Goal: Task Accomplishment & Management: Use online tool/utility

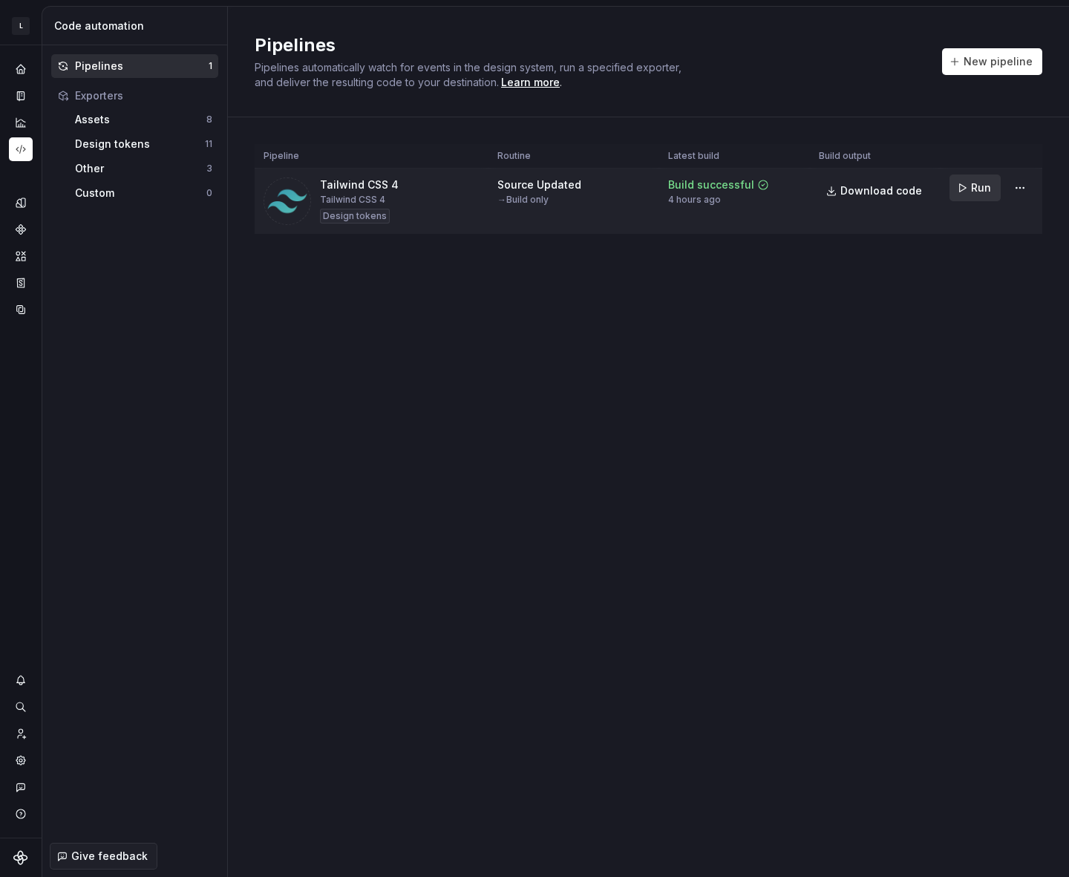
click at [972, 183] on span "Run" at bounding box center [981, 187] width 20 height 15
click at [1022, 193] on html "L Laurel AA Design system data Code automation Pipelines 1 Exporters Assets 8 D…" at bounding box center [534, 438] width 1069 height 877
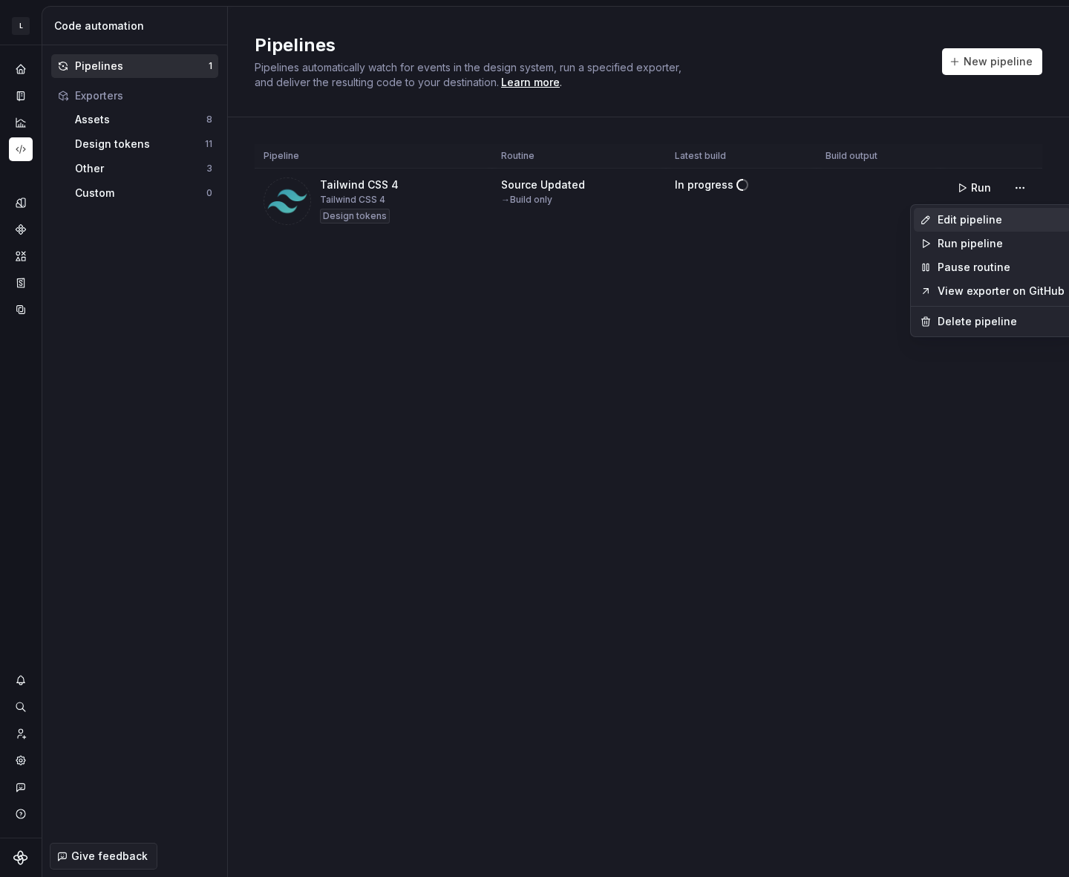
click at [971, 212] on div "Edit pipeline" at bounding box center [1001, 219] width 127 height 15
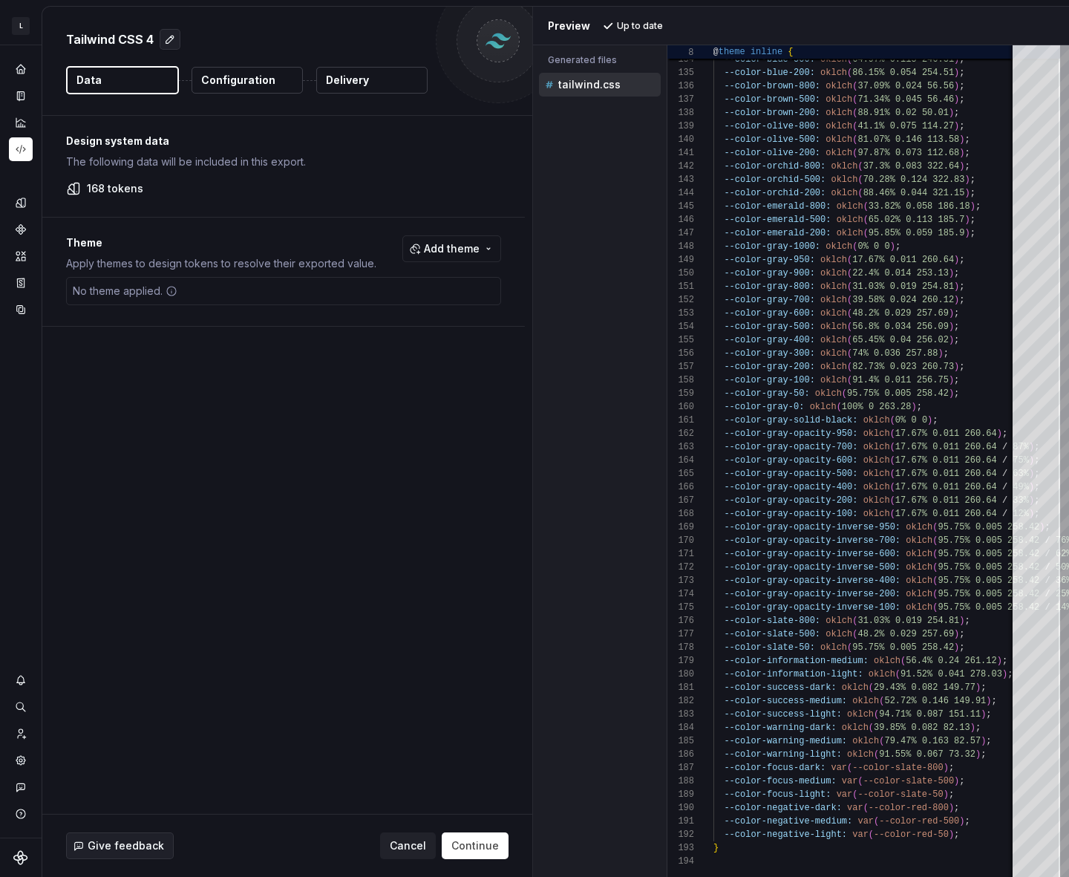
click at [235, 82] on p "Configuration" at bounding box center [238, 80] width 74 height 15
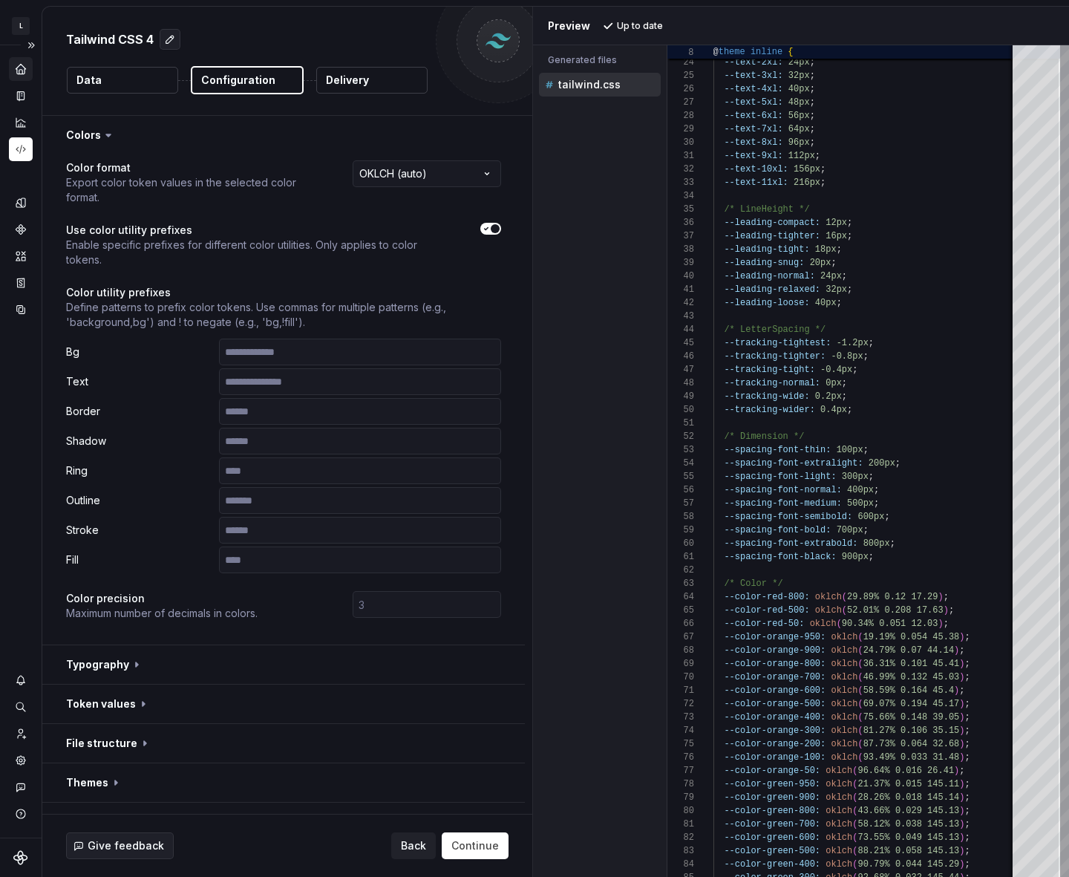
click at [23, 61] on div "Home" at bounding box center [21, 69] width 24 height 24
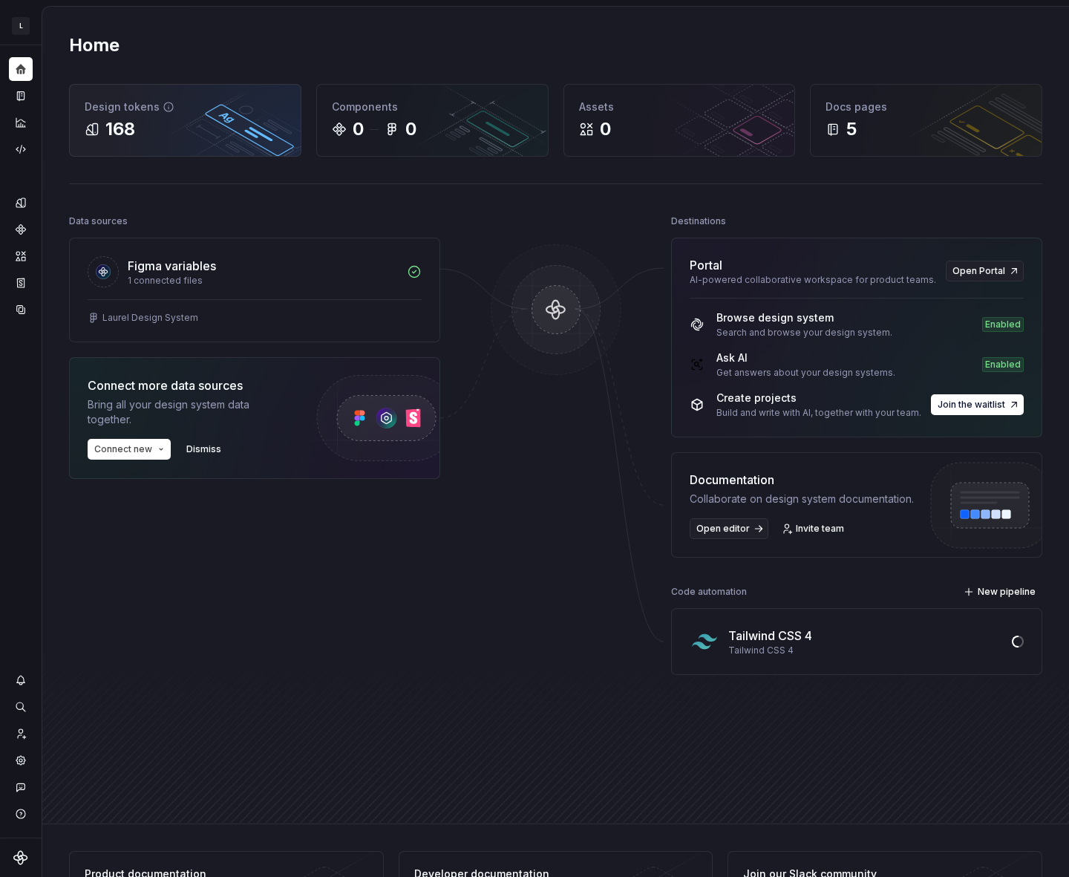
click at [160, 125] on div "168" at bounding box center [185, 129] width 201 height 24
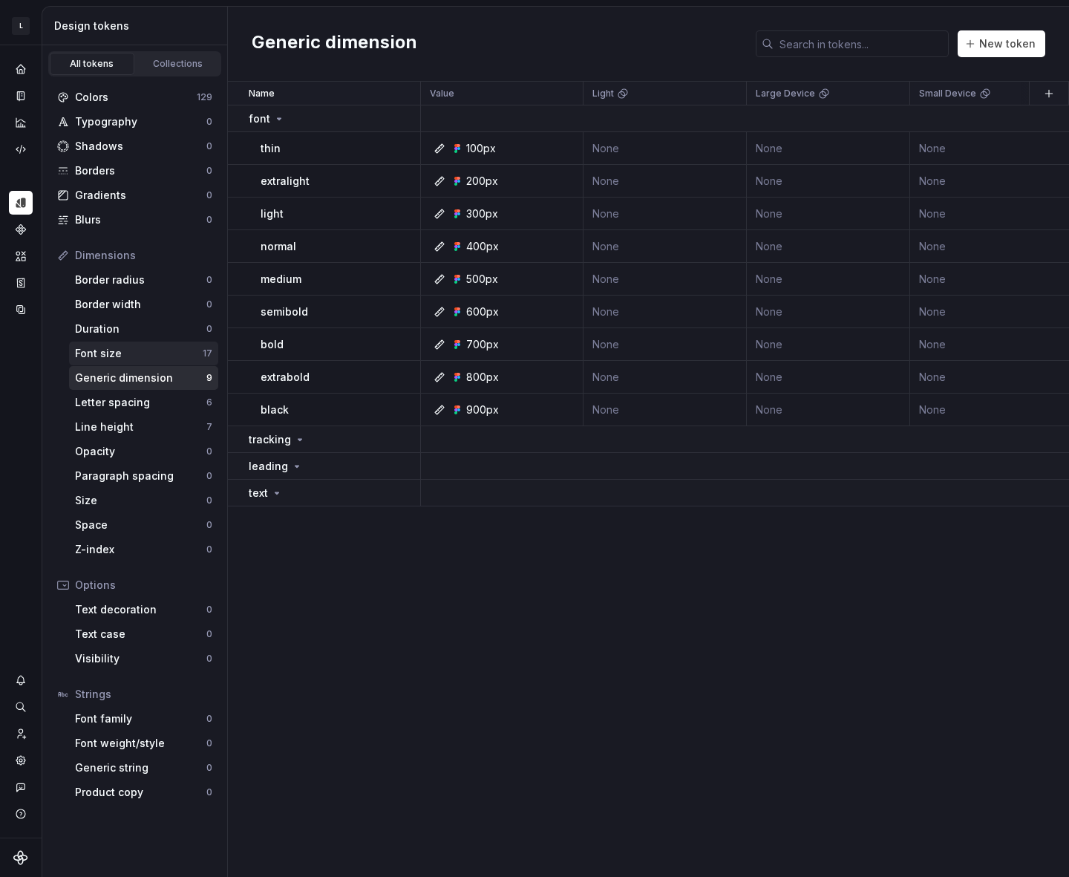
click at [116, 359] on div "Font size" at bounding box center [139, 353] width 128 height 15
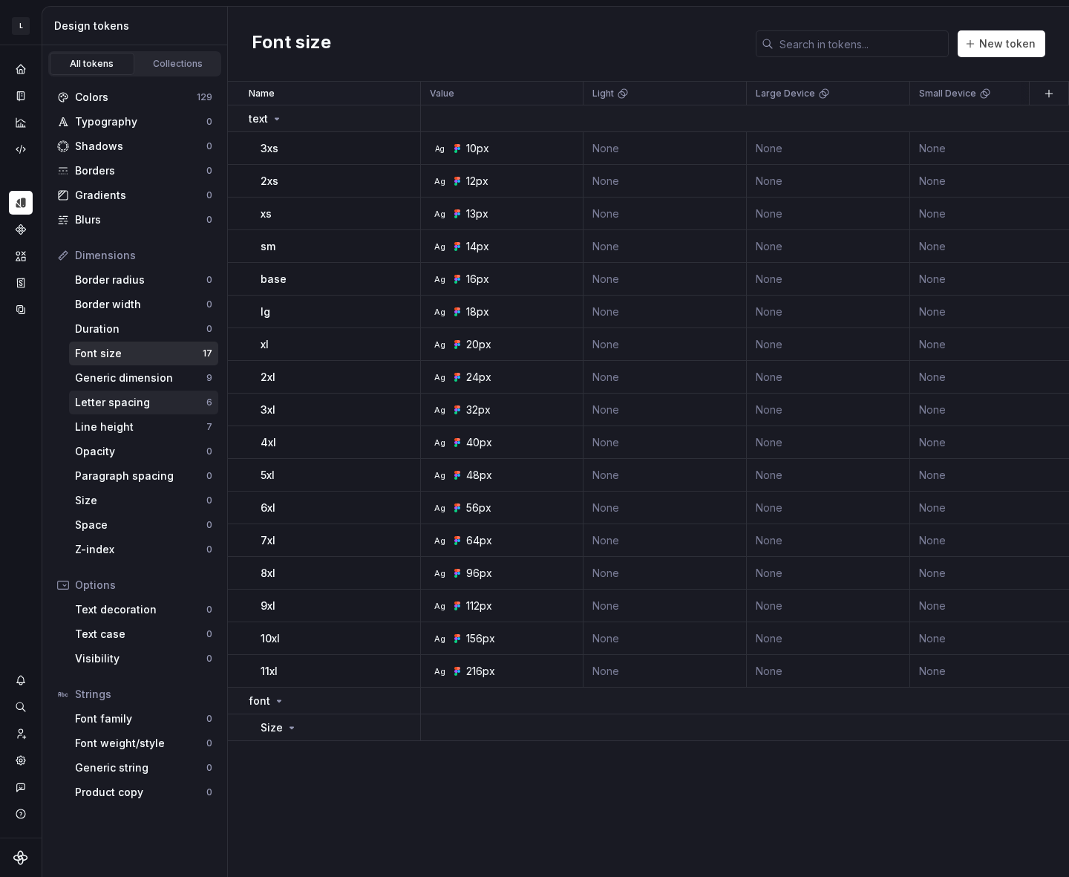
click at [124, 402] on div "Letter spacing" at bounding box center [140, 402] width 131 height 15
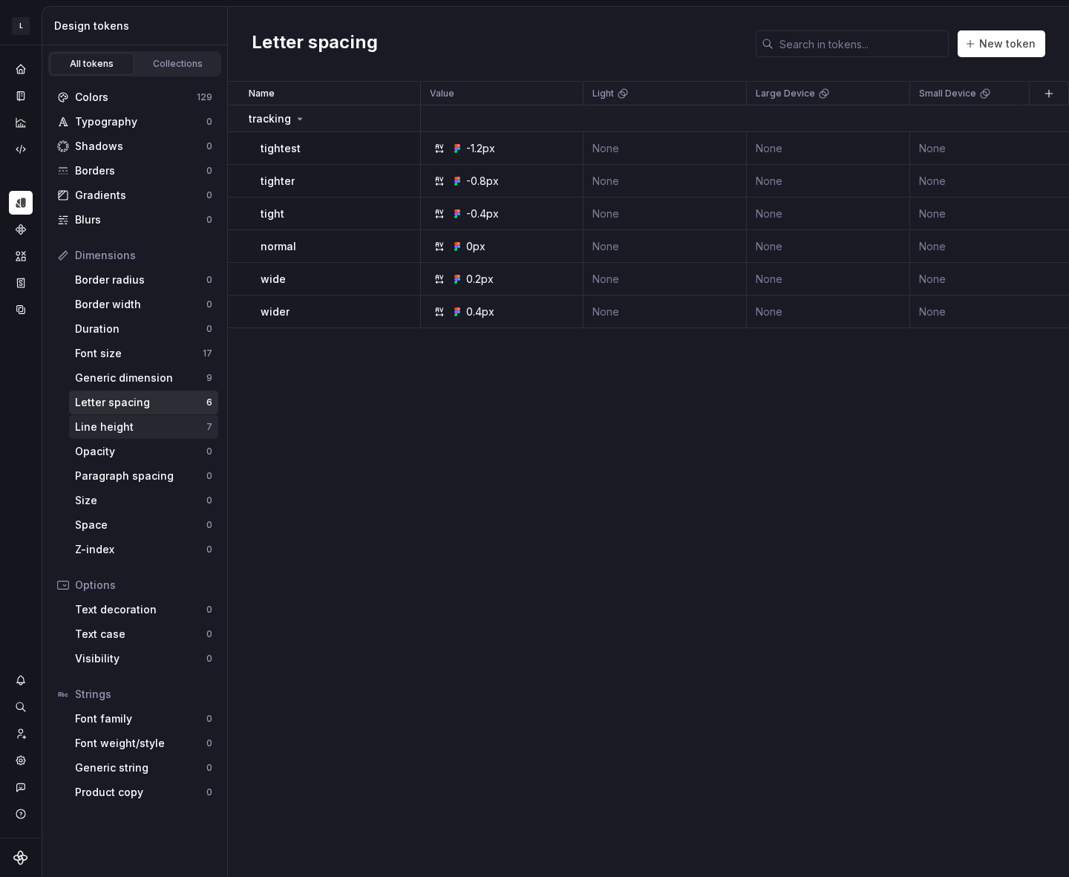
click at [123, 422] on div "Line height" at bounding box center [140, 427] width 131 height 15
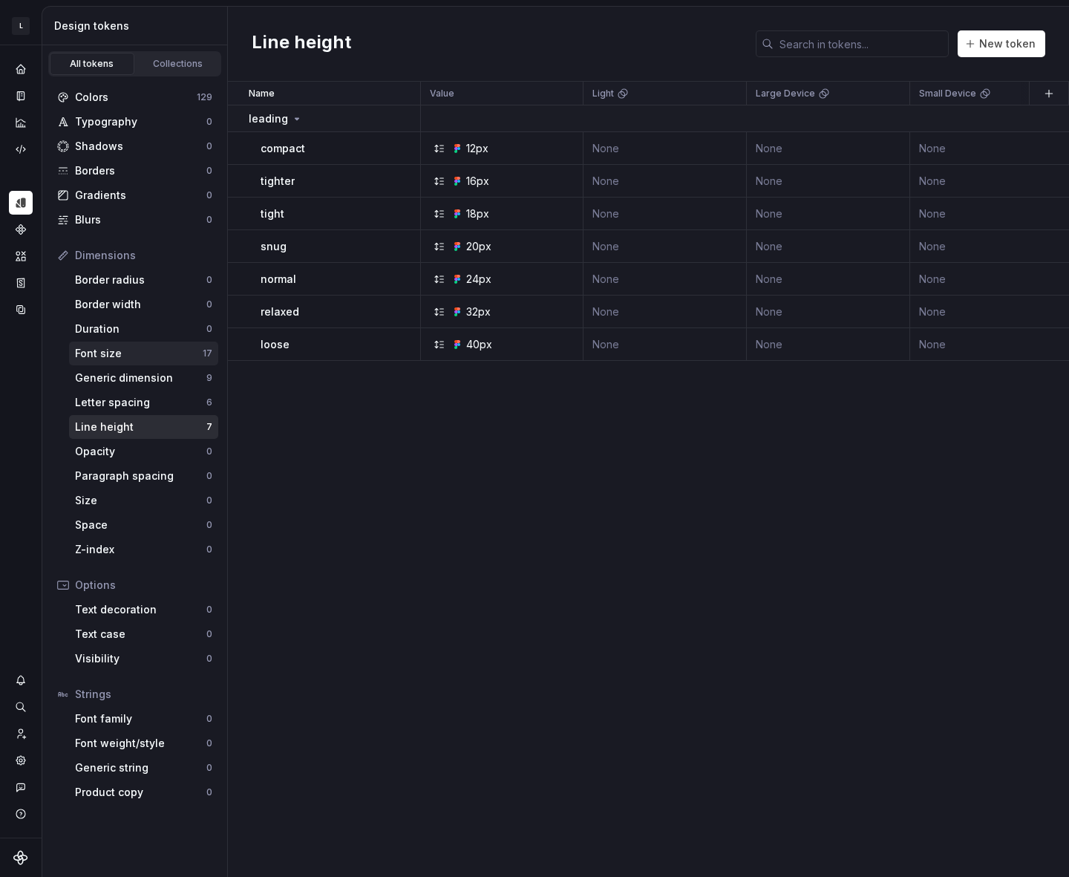
click at [130, 349] on div "Font size" at bounding box center [139, 353] width 128 height 15
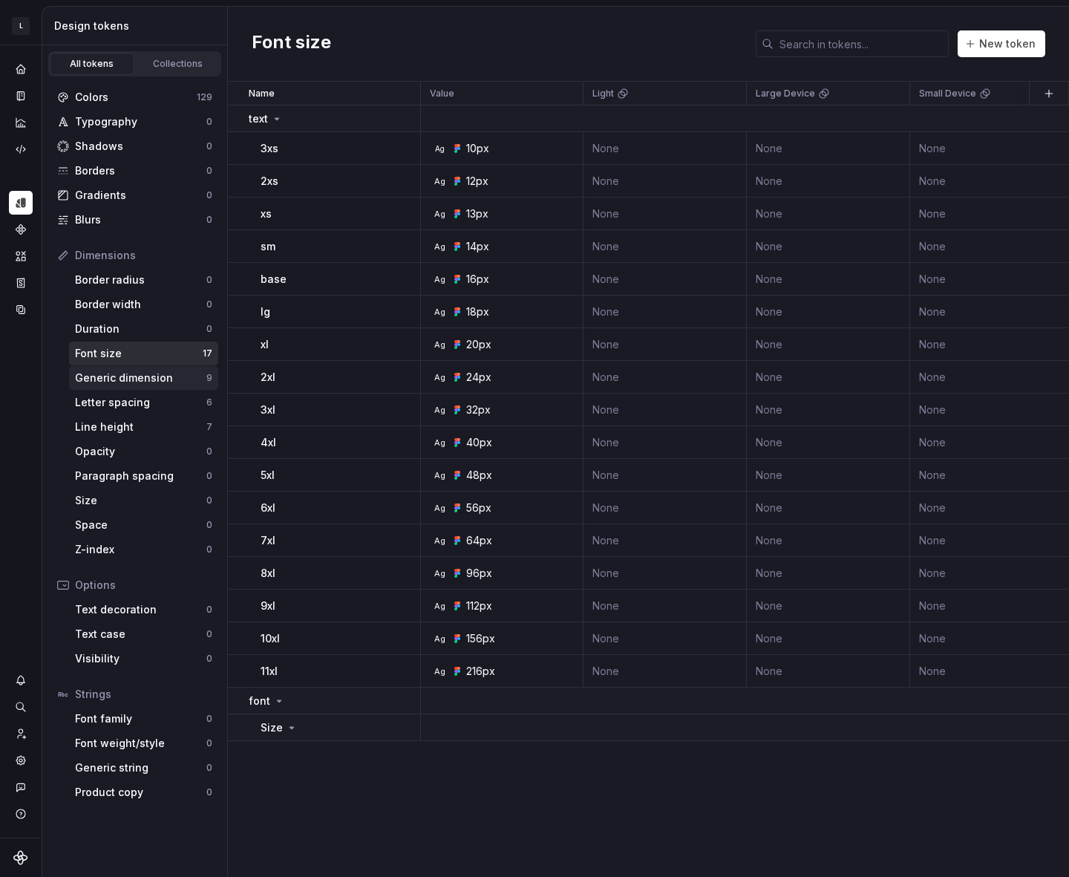
click at [140, 382] on div "Generic dimension" at bounding box center [140, 378] width 131 height 15
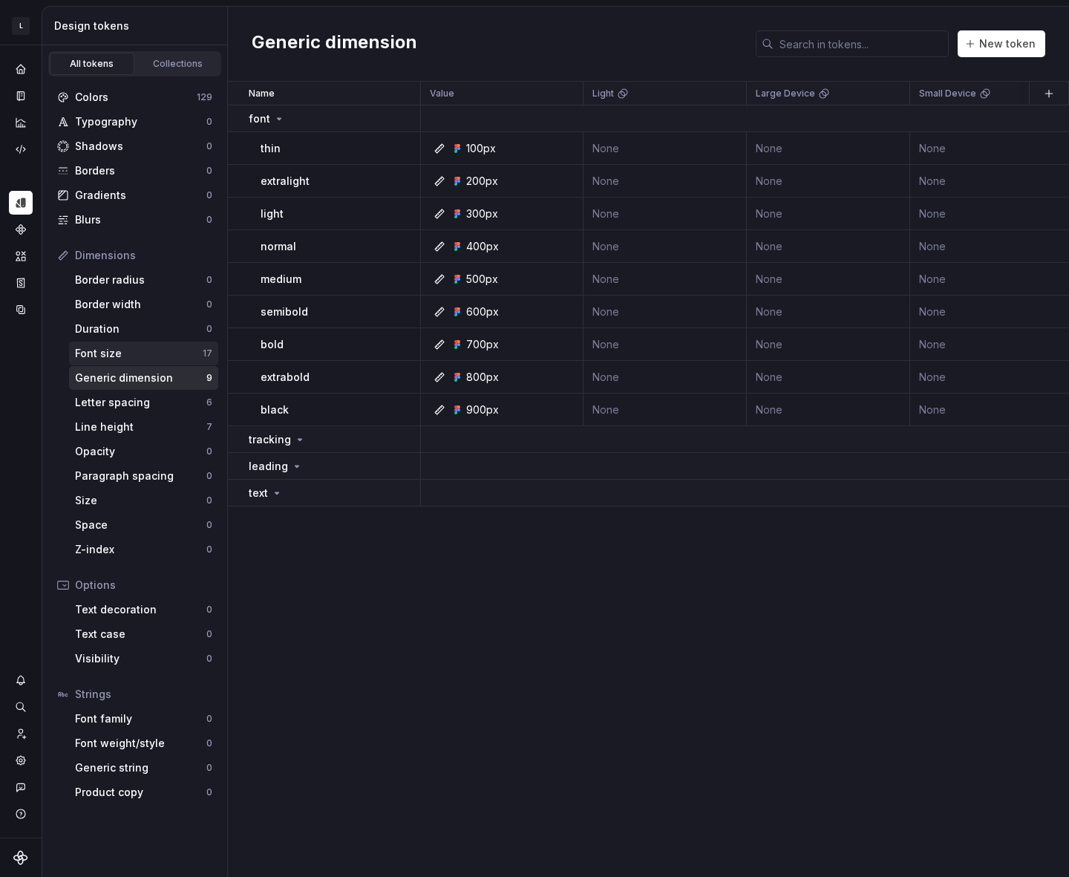
click at [132, 353] on div "Font size" at bounding box center [139, 353] width 128 height 15
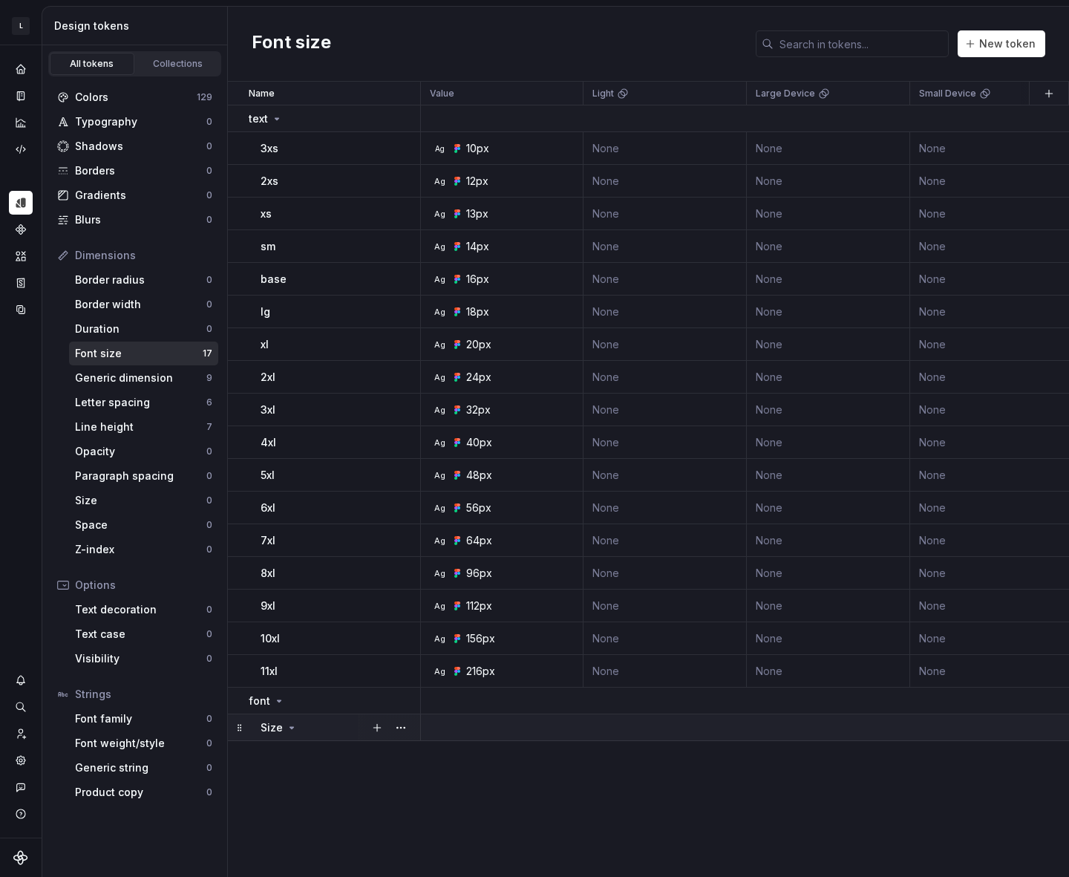
click at [290, 733] on div "Size" at bounding box center [279, 727] width 37 height 15
click at [289, 726] on icon at bounding box center [292, 728] width 12 height 12
click at [309, 699] on div "font" at bounding box center [334, 701] width 171 height 15
click at [402, 697] on button "button" at bounding box center [401, 701] width 21 height 21
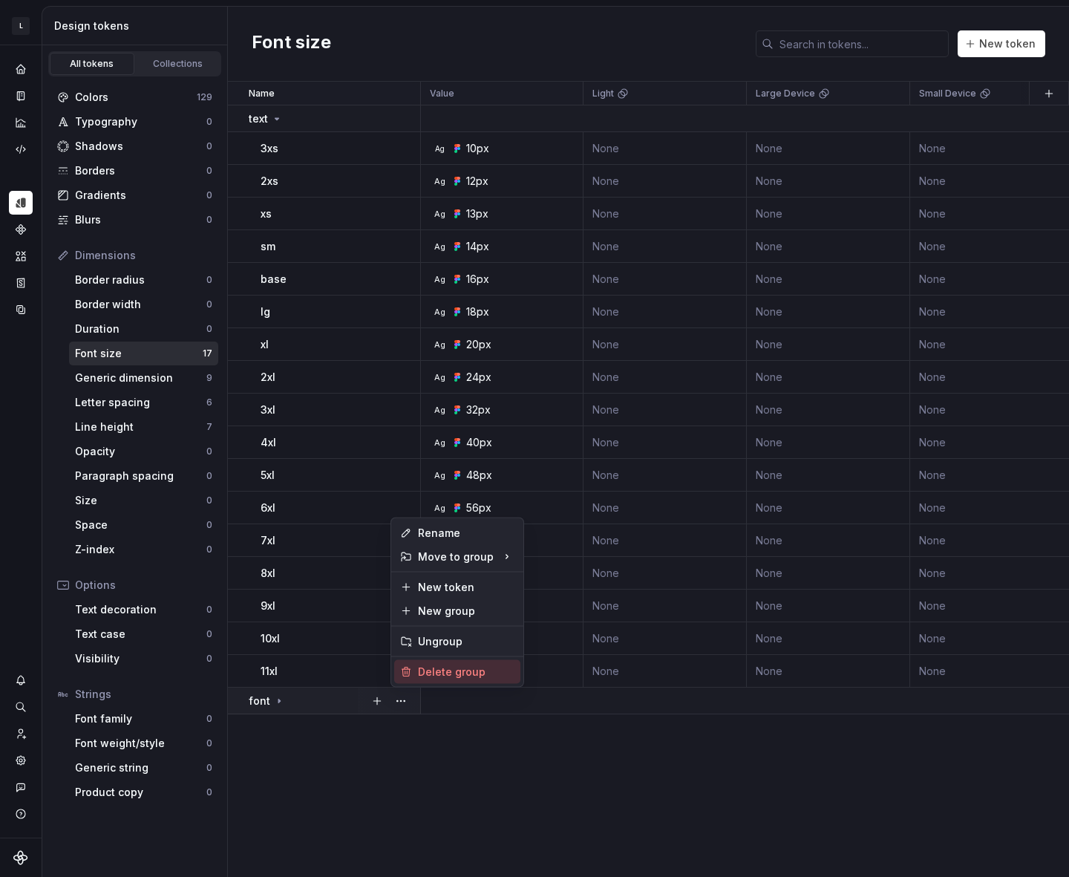
click at [431, 665] on div "Delete group" at bounding box center [466, 672] width 97 height 15
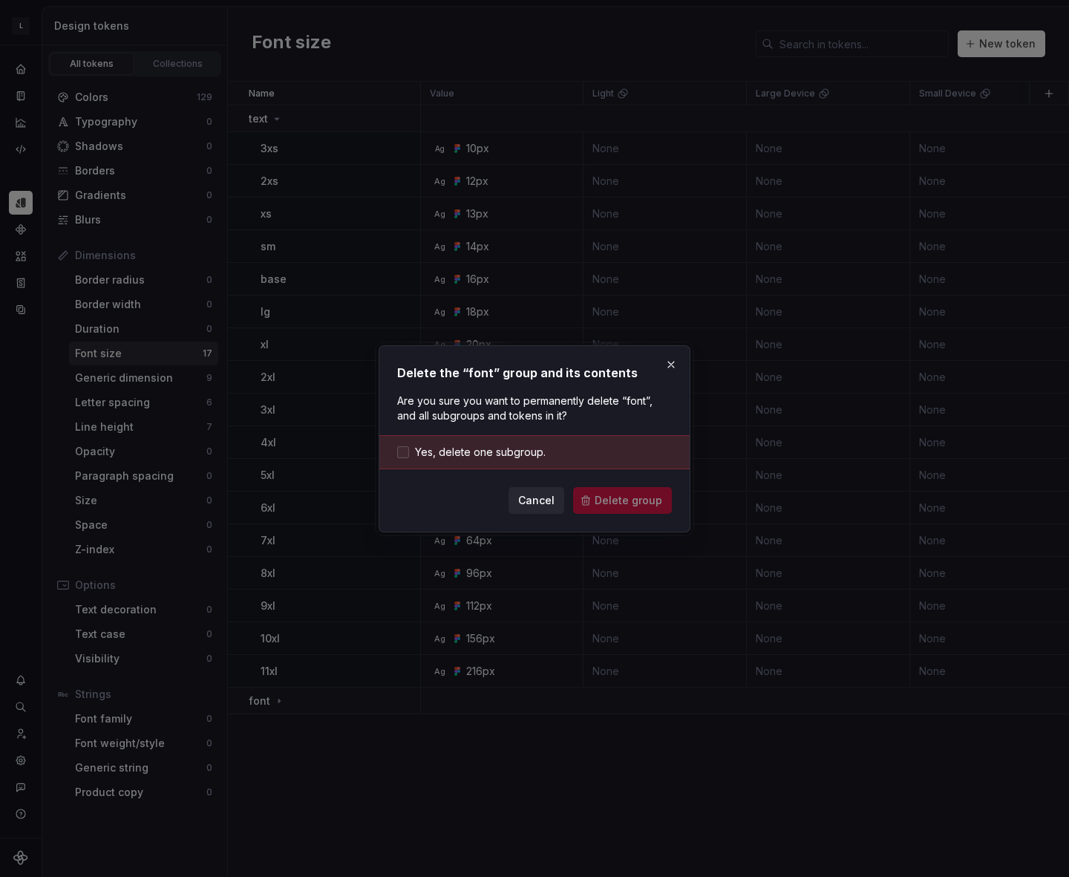
click at [475, 453] on span "Yes, delete one subgroup." at bounding box center [480, 452] width 131 height 15
click at [660, 514] on div "Delete the “font” group and its contents Are you sure you want to permanently d…" at bounding box center [535, 438] width 312 height 187
click at [648, 510] on button "Delete group" at bounding box center [622, 500] width 99 height 27
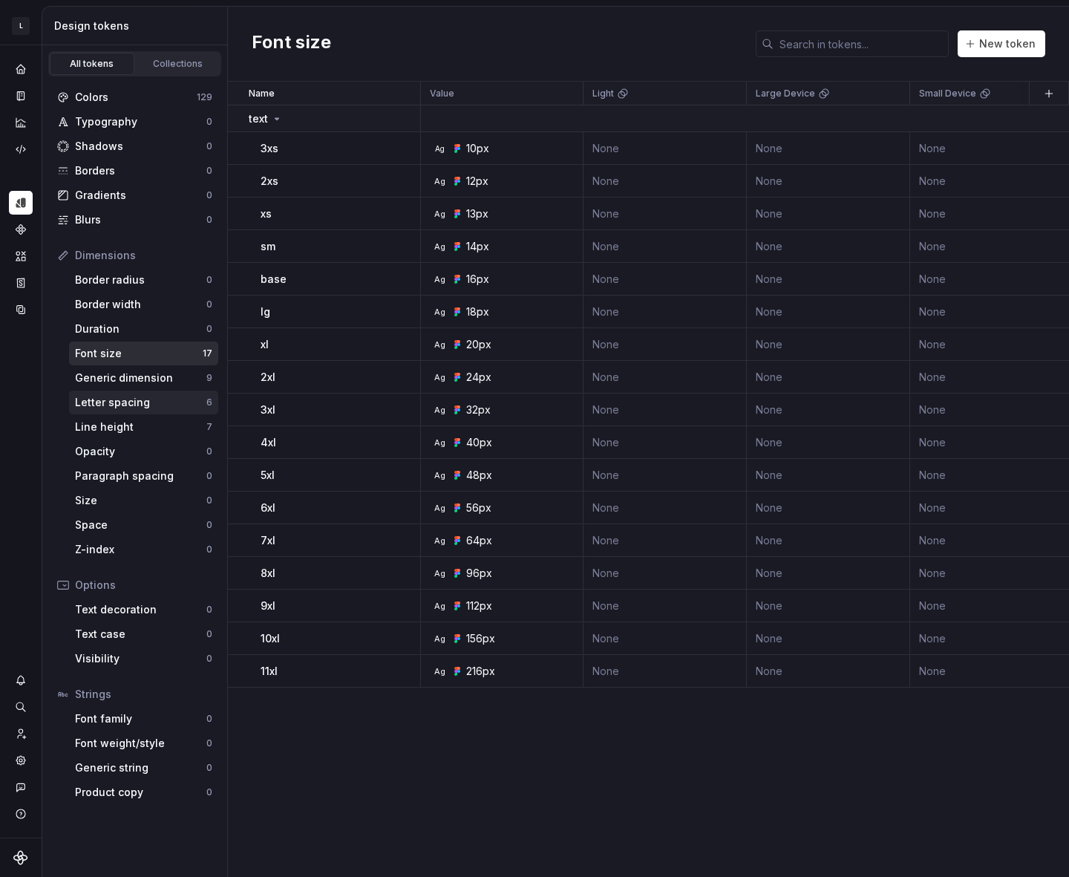
click at [149, 401] on div "Letter spacing" at bounding box center [140, 402] width 131 height 15
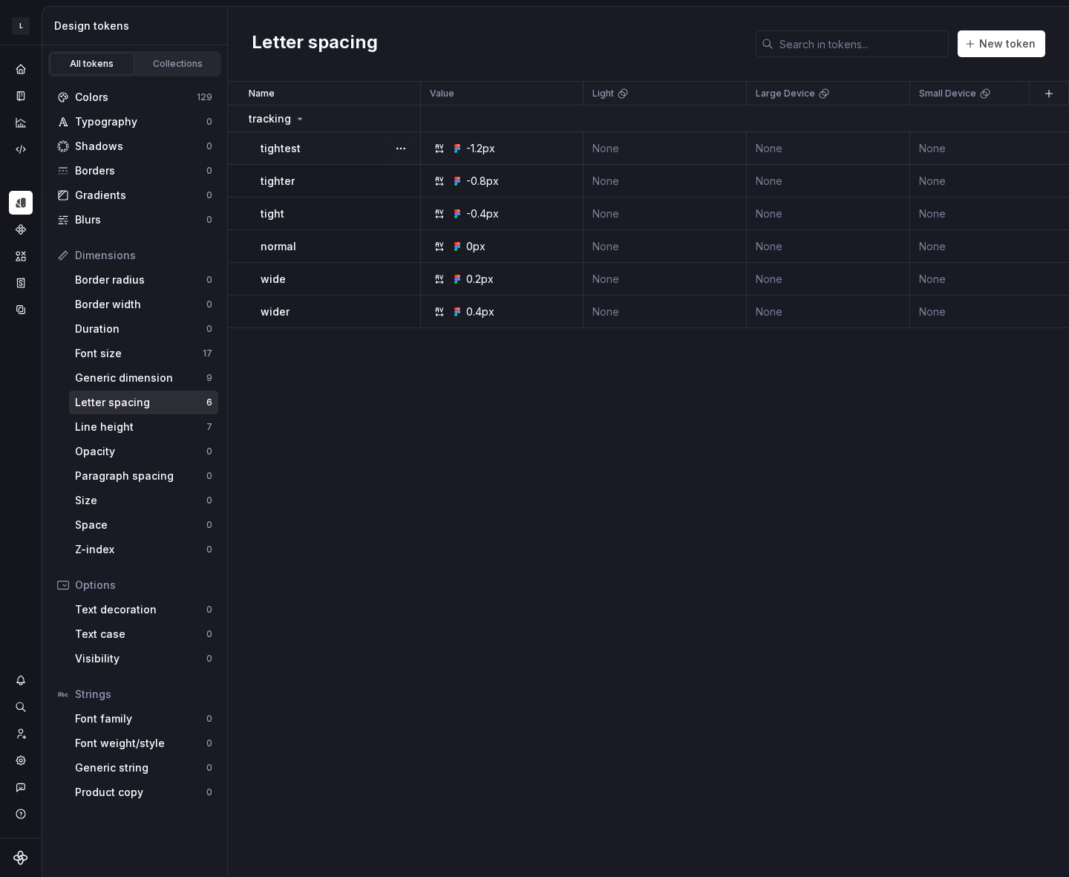
click at [547, 147] on div "-1.2px" at bounding box center [506, 148] width 151 height 15
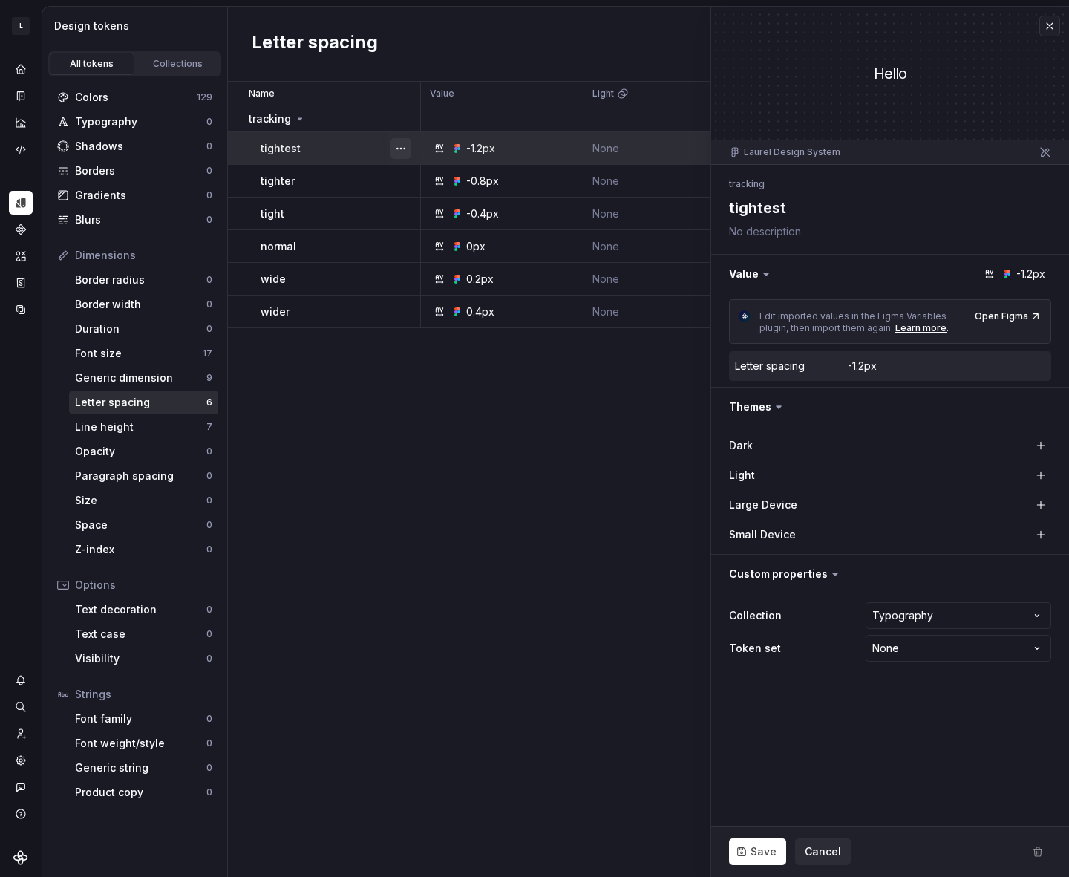
click at [403, 145] on button "button" at bounding box center [401, 148] width 21 height 21
click at [661, 430] on div "Name Value Light Large Device Small Device Collection Dark Token set Descriptio…" at bounding box center [648, 479] width 841 height 795
click at [539, 186] on div "-0.8px" at bounding box center [506, 181] width 151 height 15
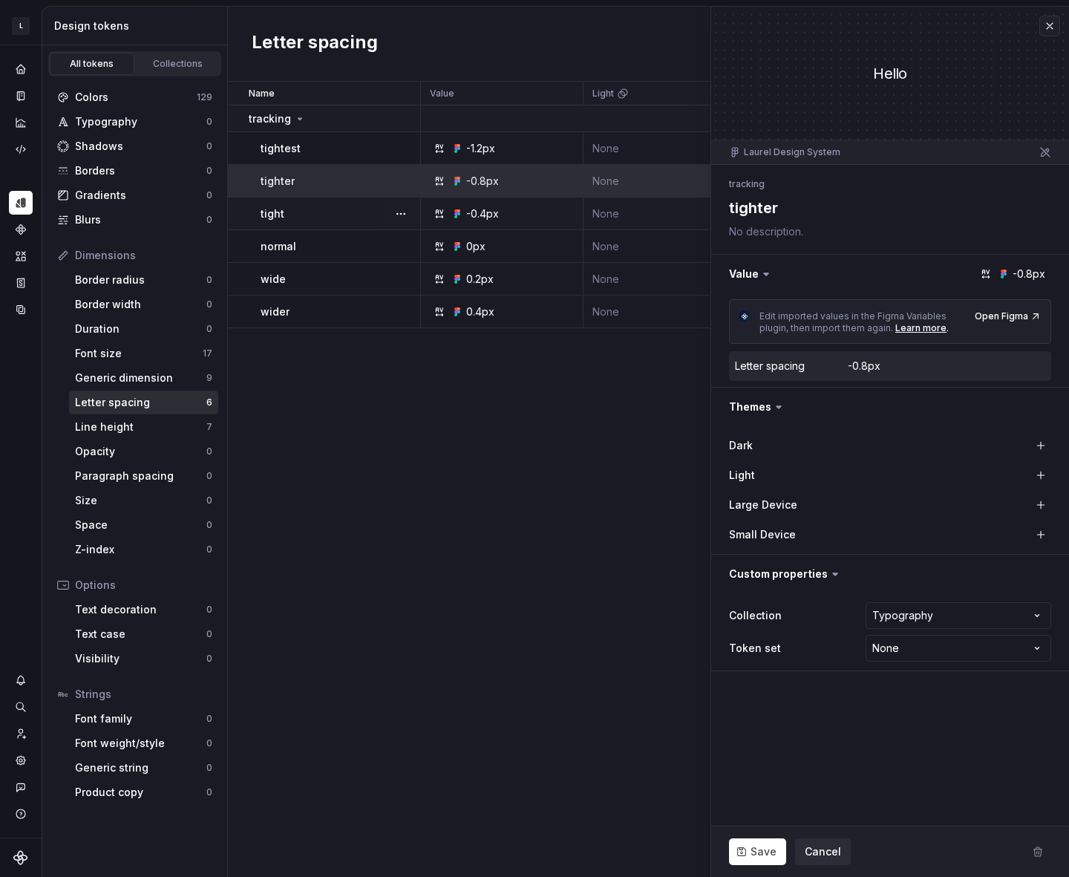
click at [543, 224] on td "-0.4px" at bounding box center [502, 214] width 163 height 33
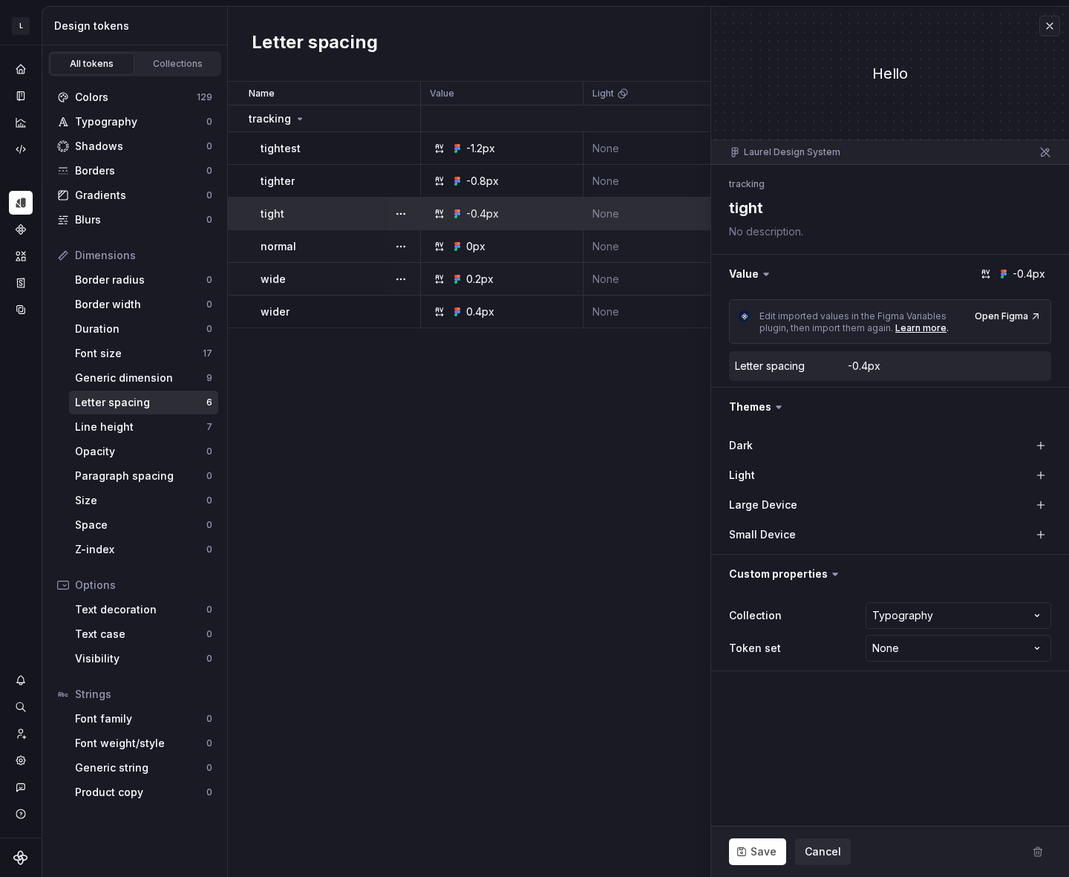
click at [550, 264] on td "0.2px" at bounding box center [502, 279] width 163 height 33
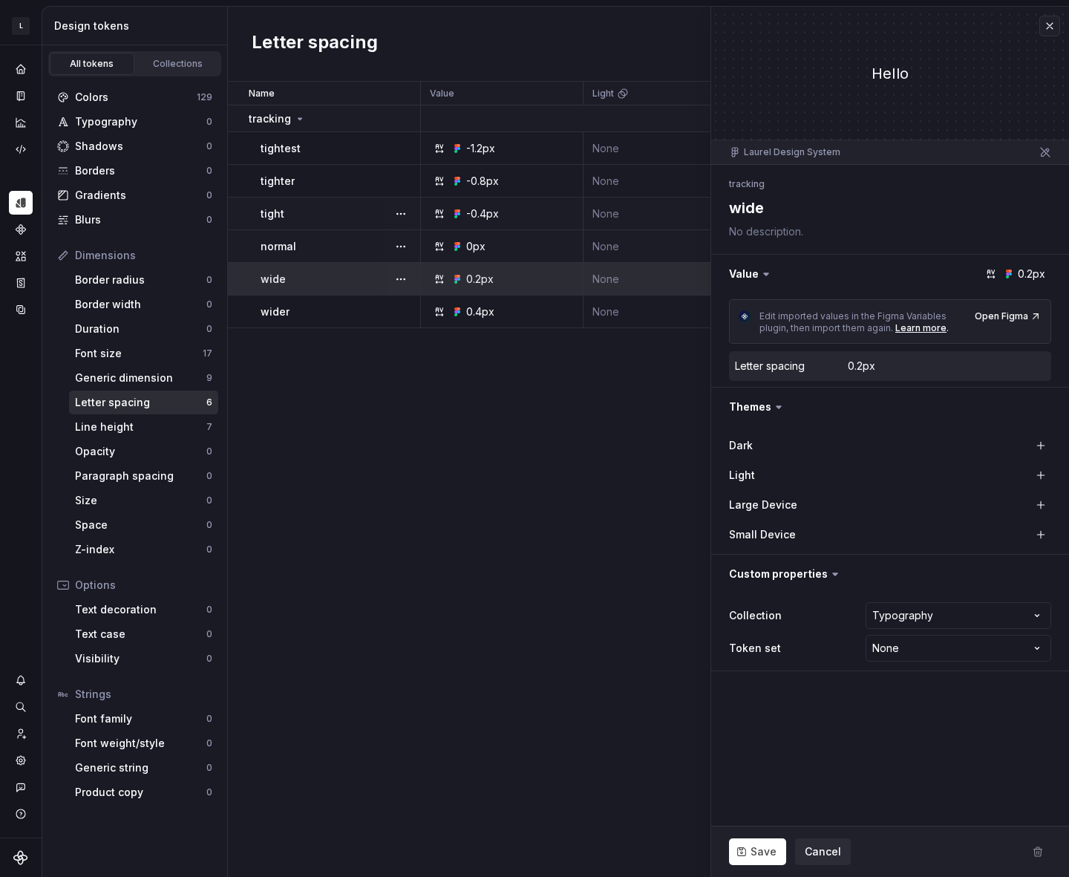
click at [558, 305] on div "0.4px" at bounding box center [506, 311] width 151 height 15
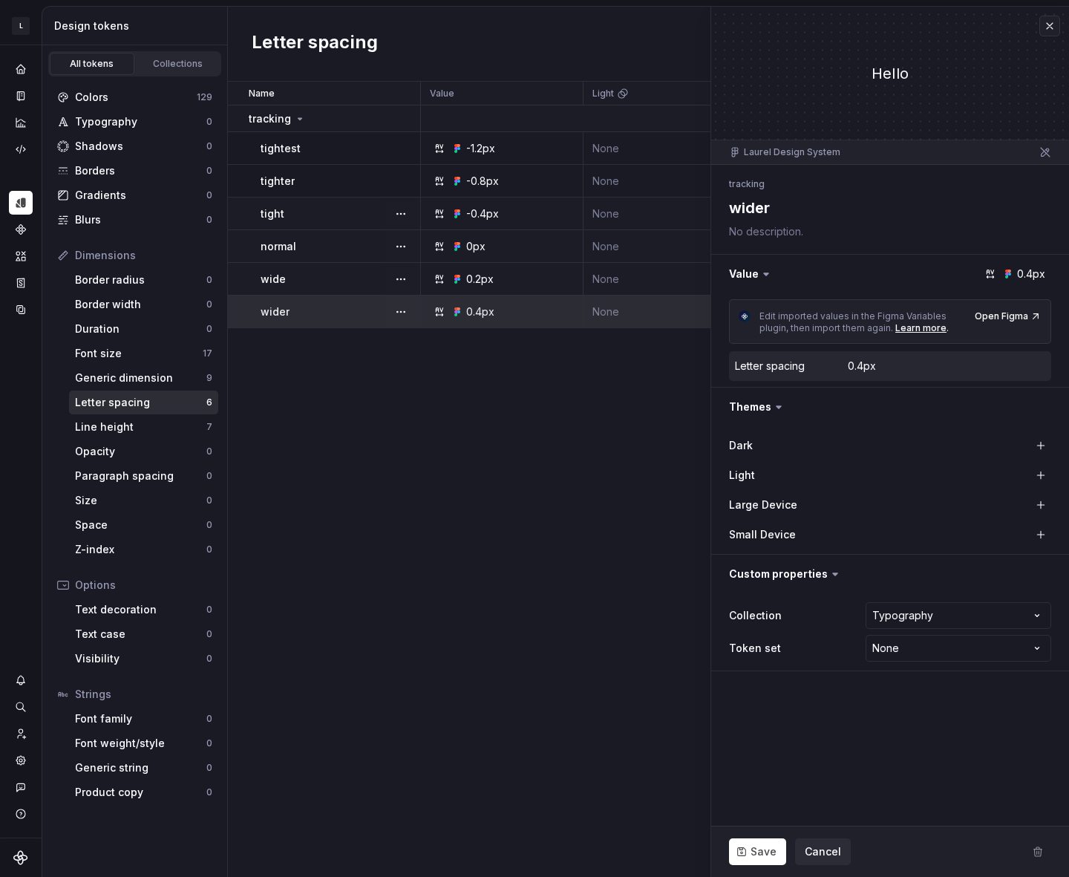
click at [556, 280] on div "0.2px" at bounding box center [506, 279] width 151 height 15
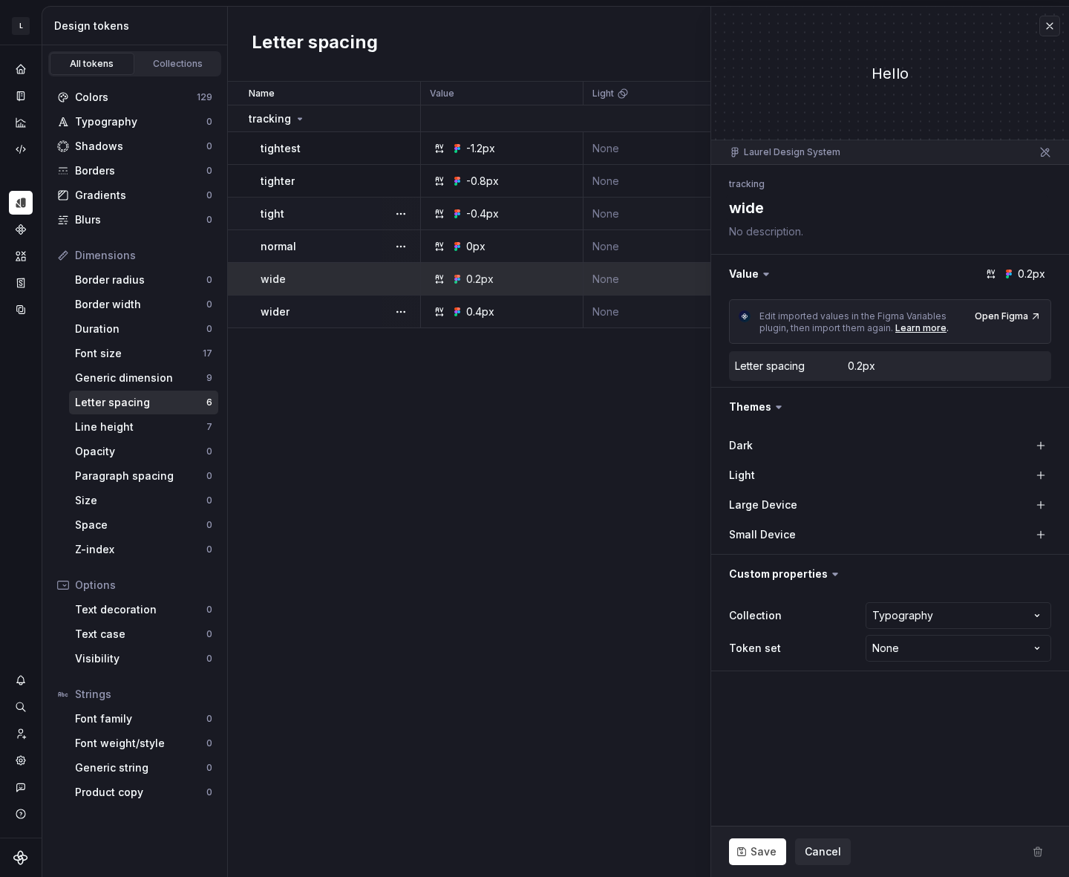
click at [553, 242] on div "0px" at bounding box center [506, 246] width 151 height 15
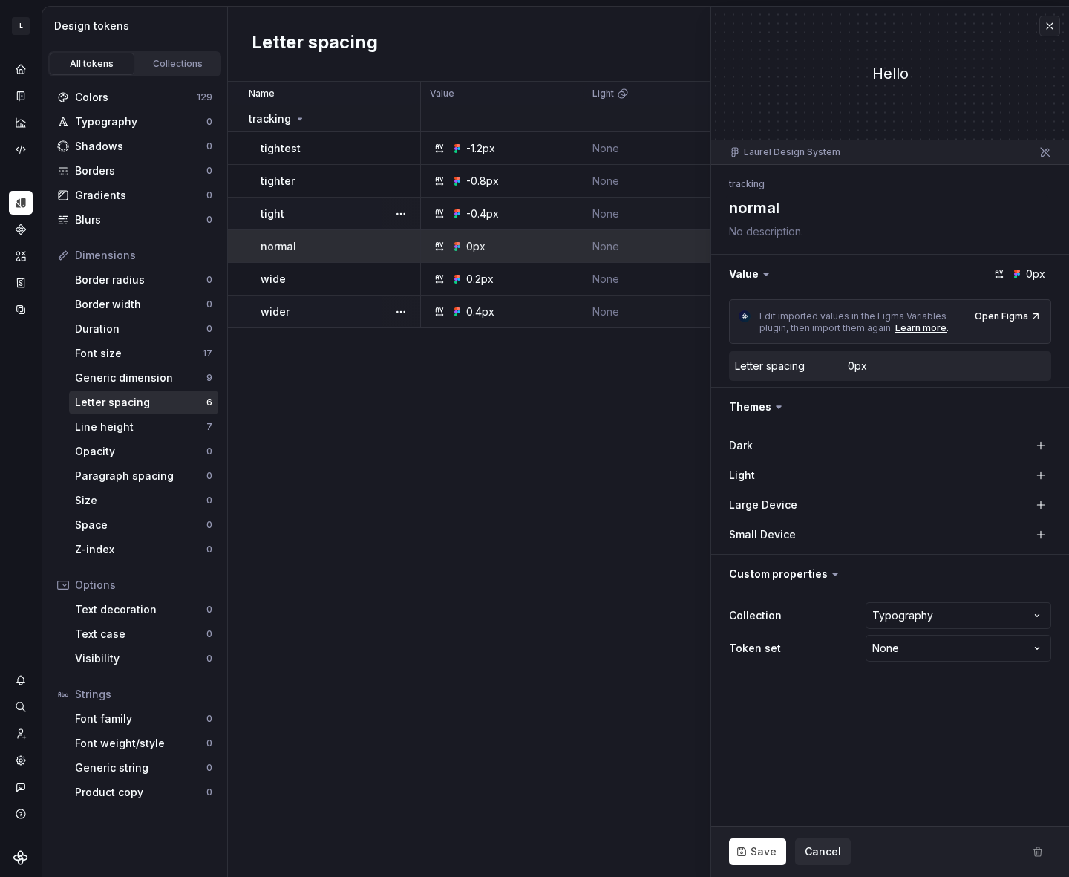
click at [534, 430] on div "Name Value Light Large Device Small Device Collection Dark Token set Descriptio…" at bounding box center [648, 479] width 841 height 795
type textarea "*"
click at [25, 149] on icon "Code automation" at bounding box center [21, 149] width 10 height 9
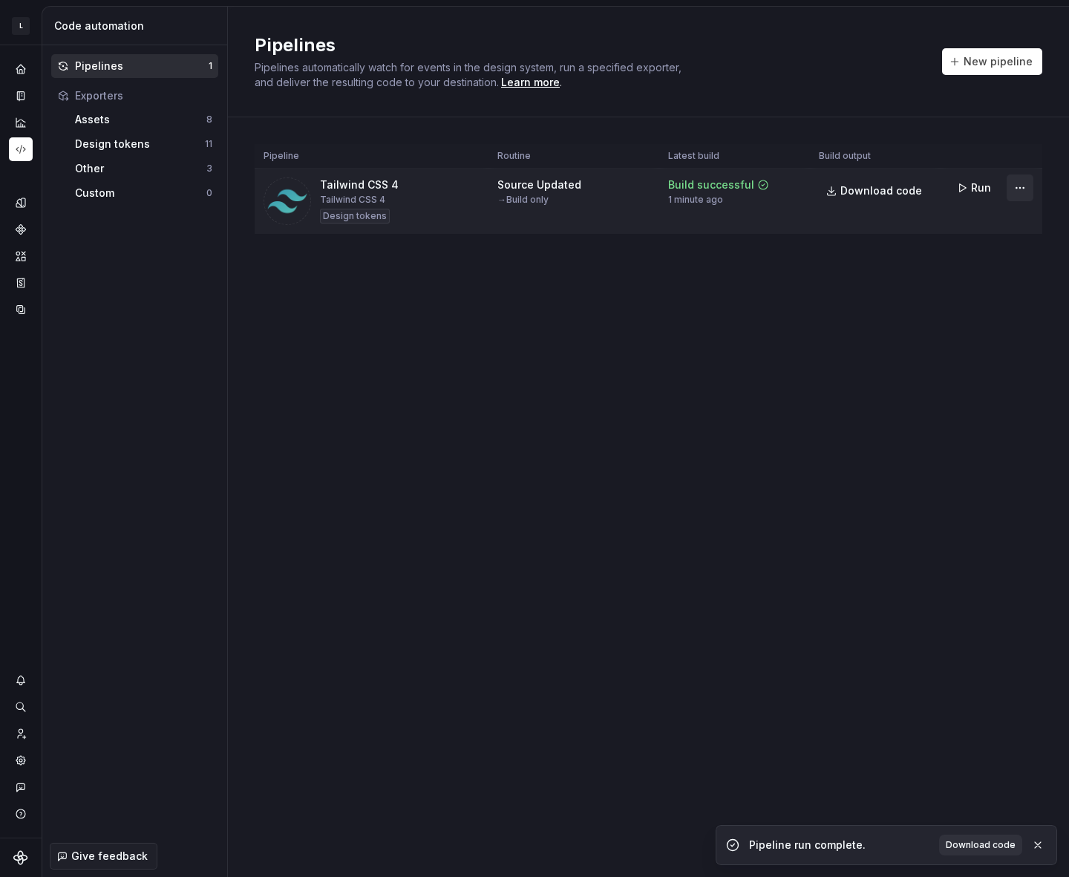
click at [1037, 190] on td "Run" at bounding box center [992, 188] width 102 height 39
click at [1023, 189] on html "L Laurel AA Design system data Code automation Pipelines 1 Exporters Assets 8 D…" at bounding box center [534, 438] width 1069 height 877
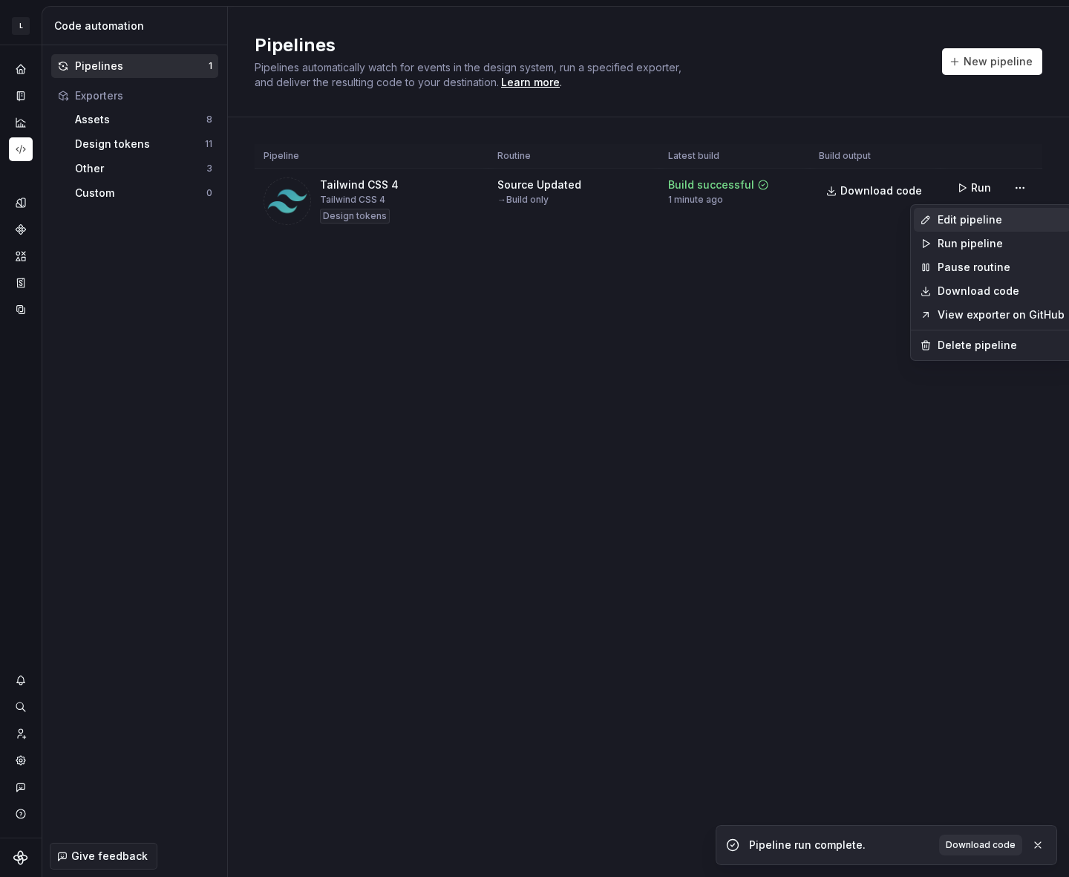
click at [941, 221] on div "Edit pipeline" at bounding box center [1001, 219] width 127 height 15
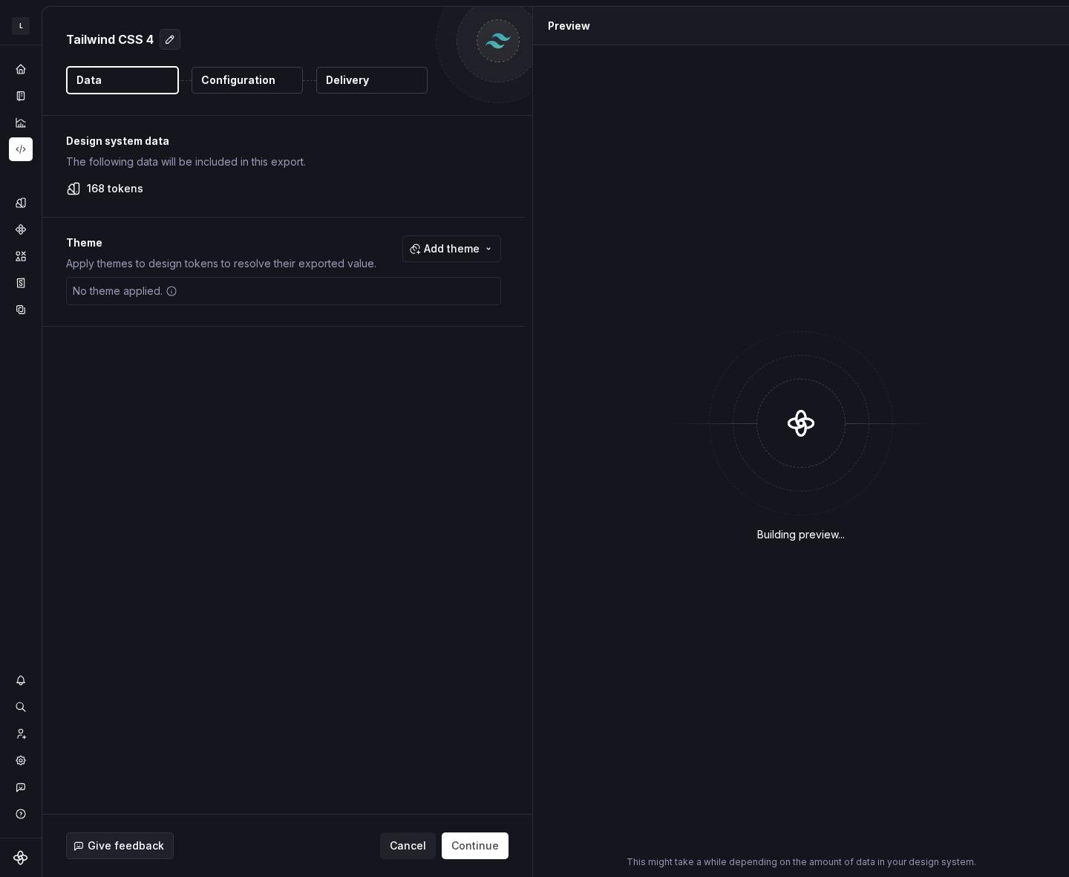
click at [212, 76] on p "Configuration" at bounding box center [238, 80] width 74 height 15
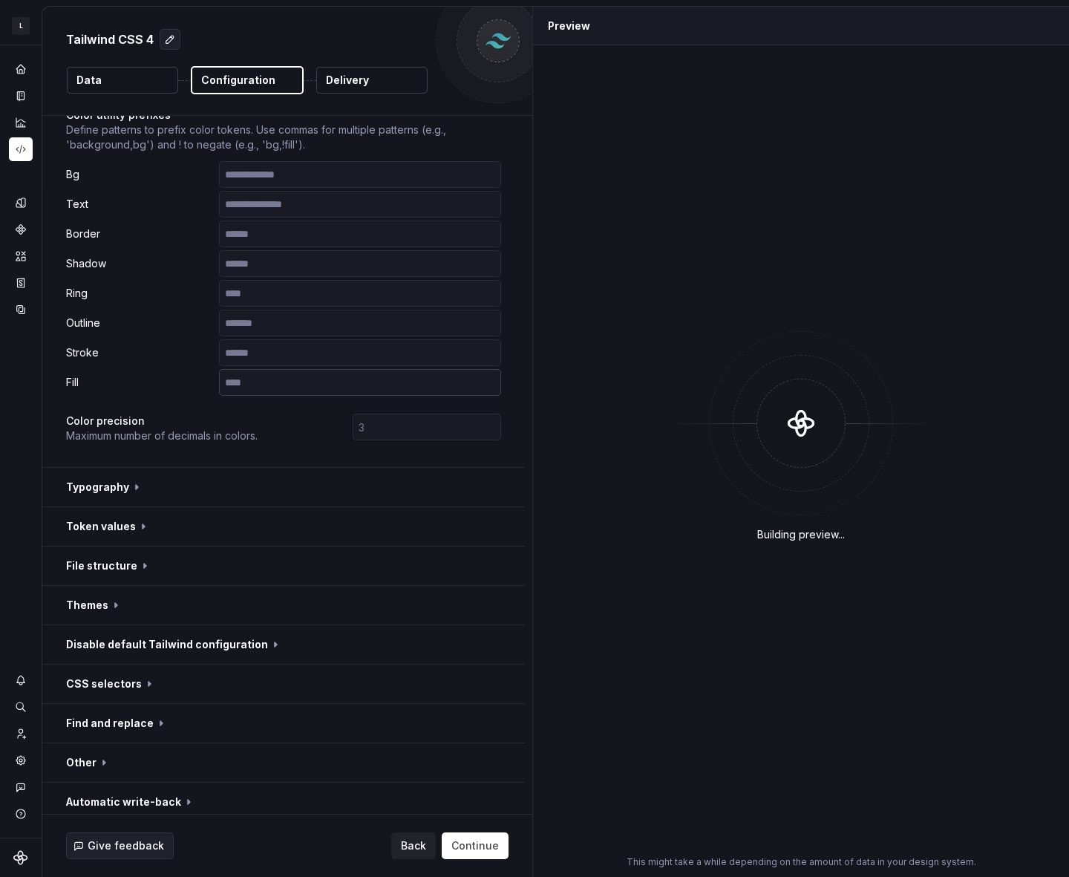
scroll to position [186, 0]
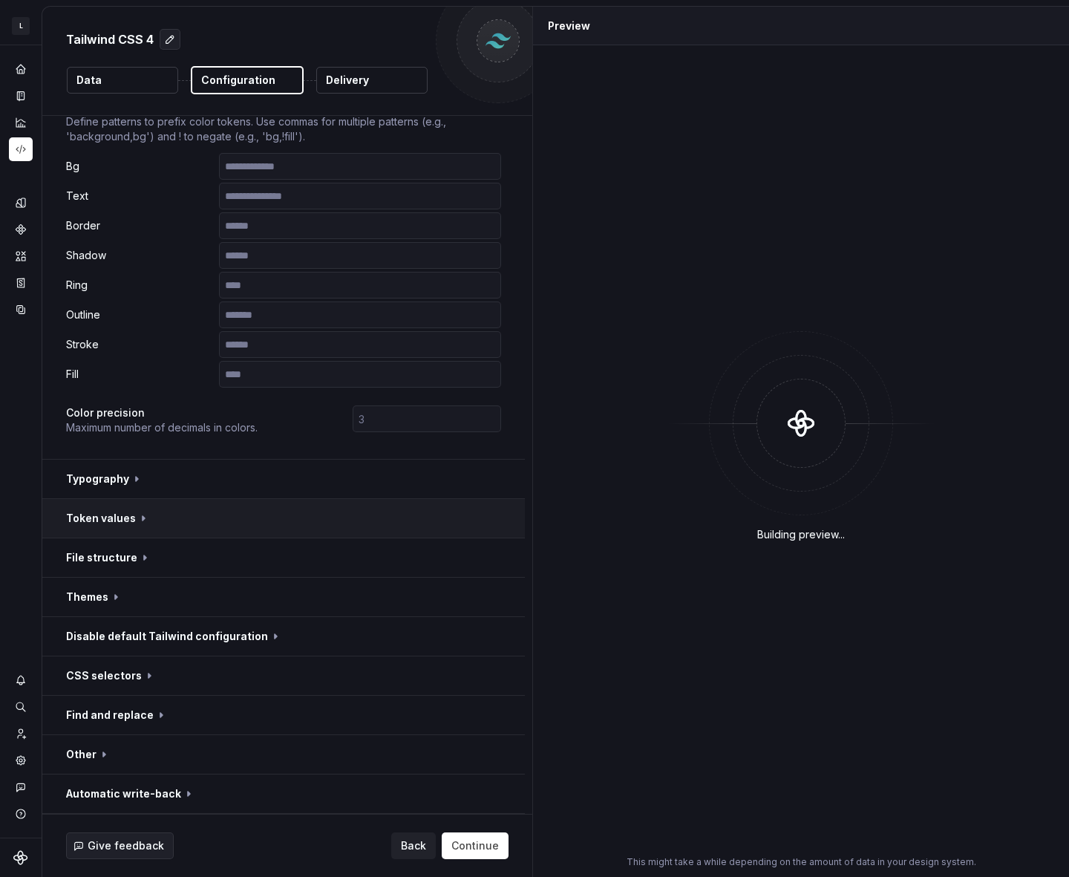
click at [172, 529] on button "button" at bounding box center [283, 518] width 483 height 39
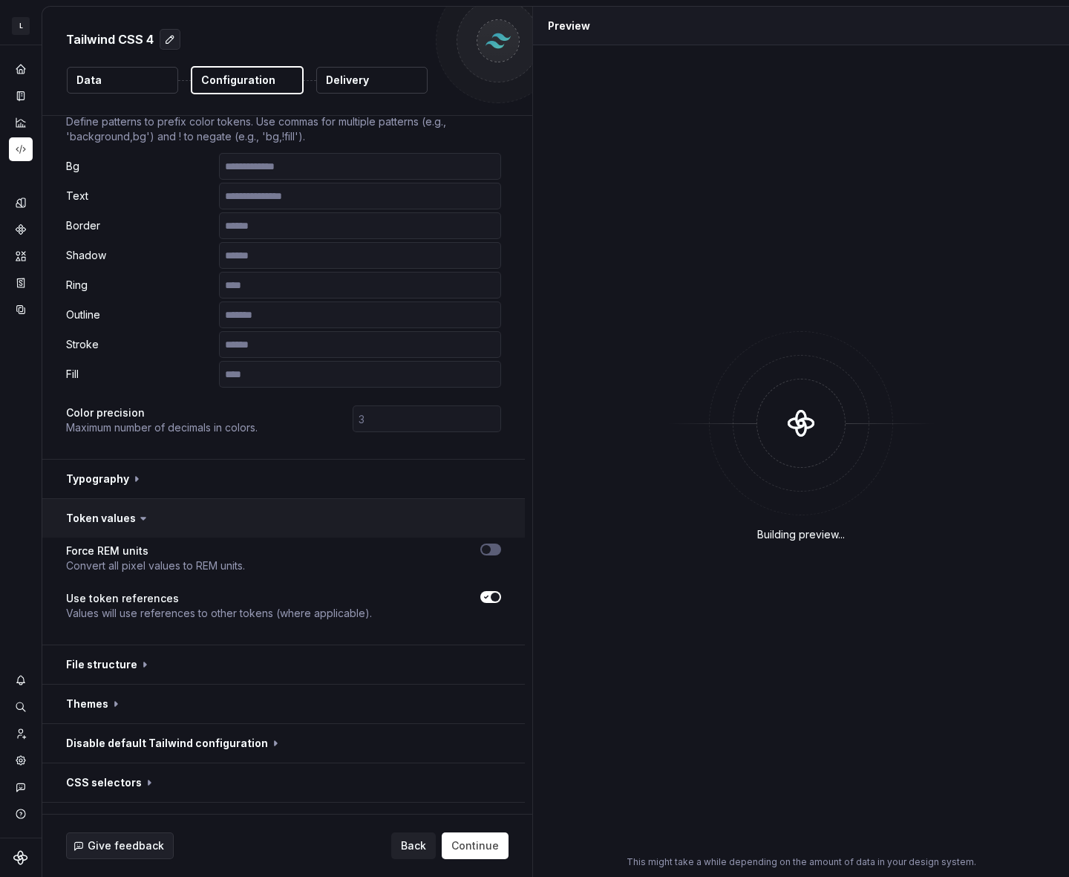
click at [181, 525] on button "button" at bounding box center [283, 518] width 483 height 39
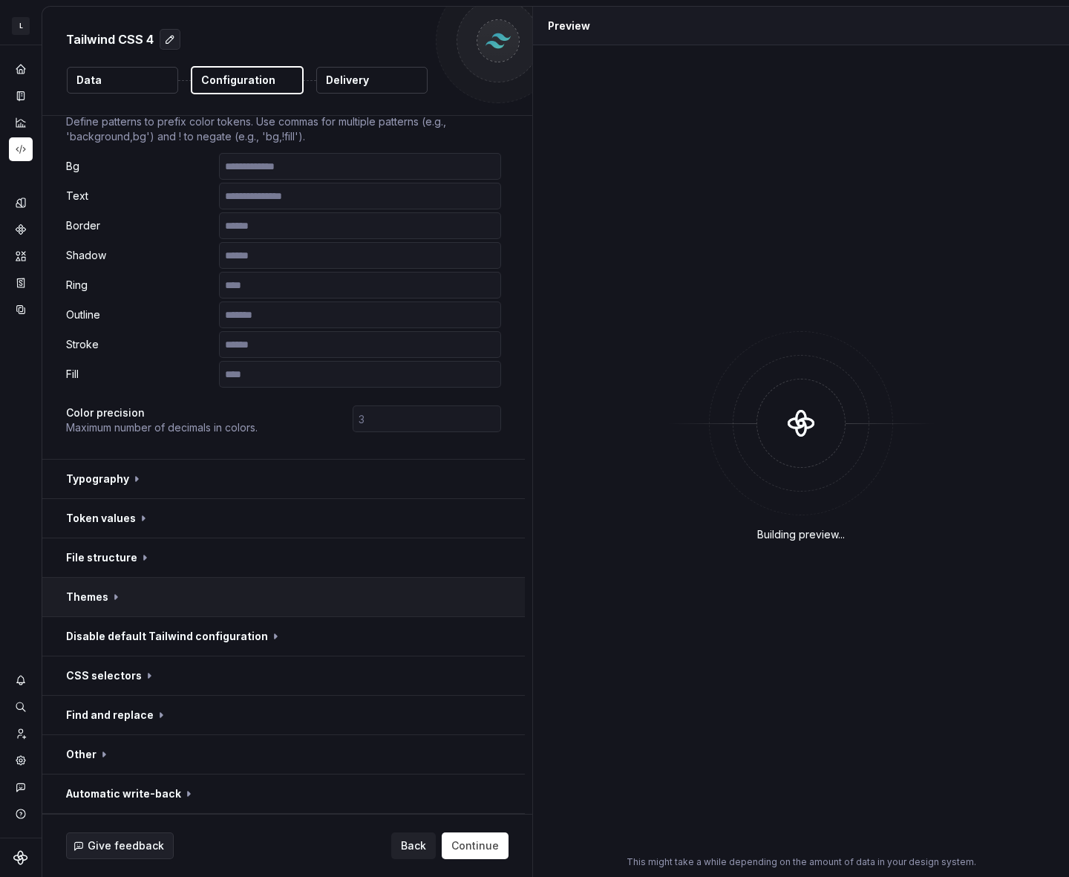
click at [176, 604] on button "button" at bounding box center [283, 597] width 483 height 39
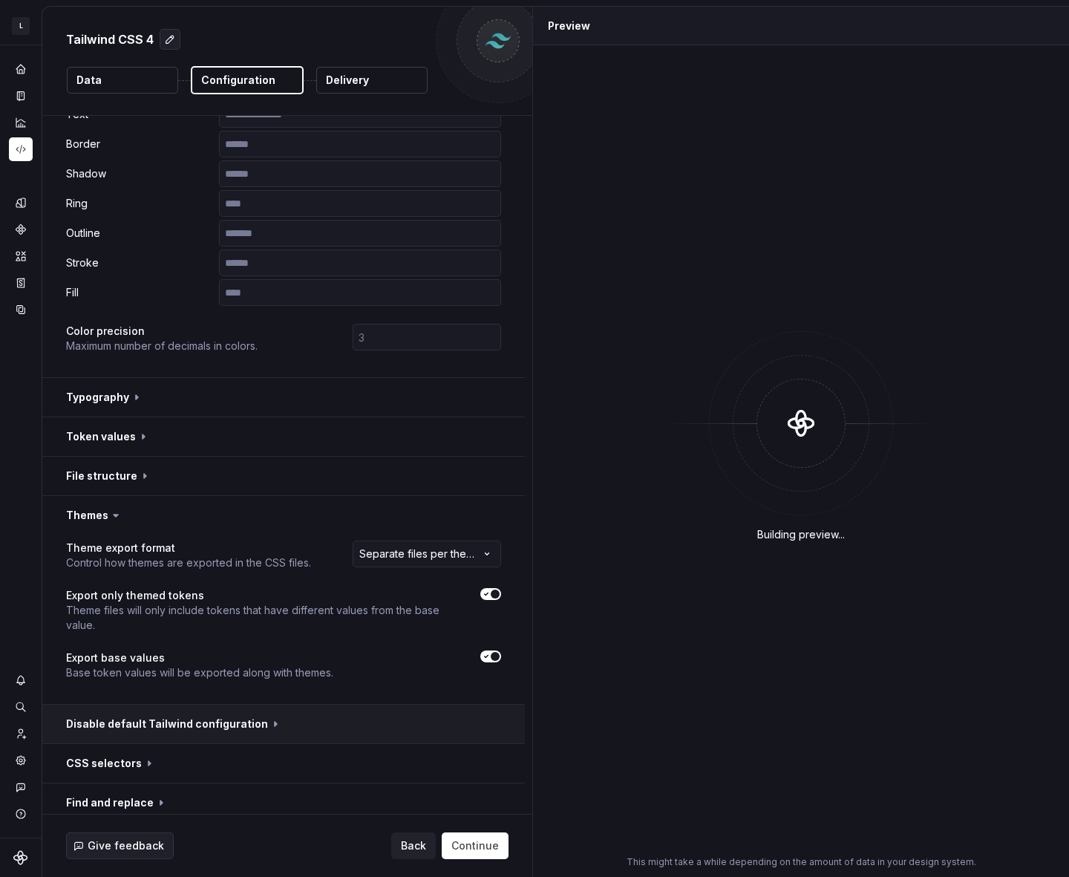
scroll to position [355, 0]
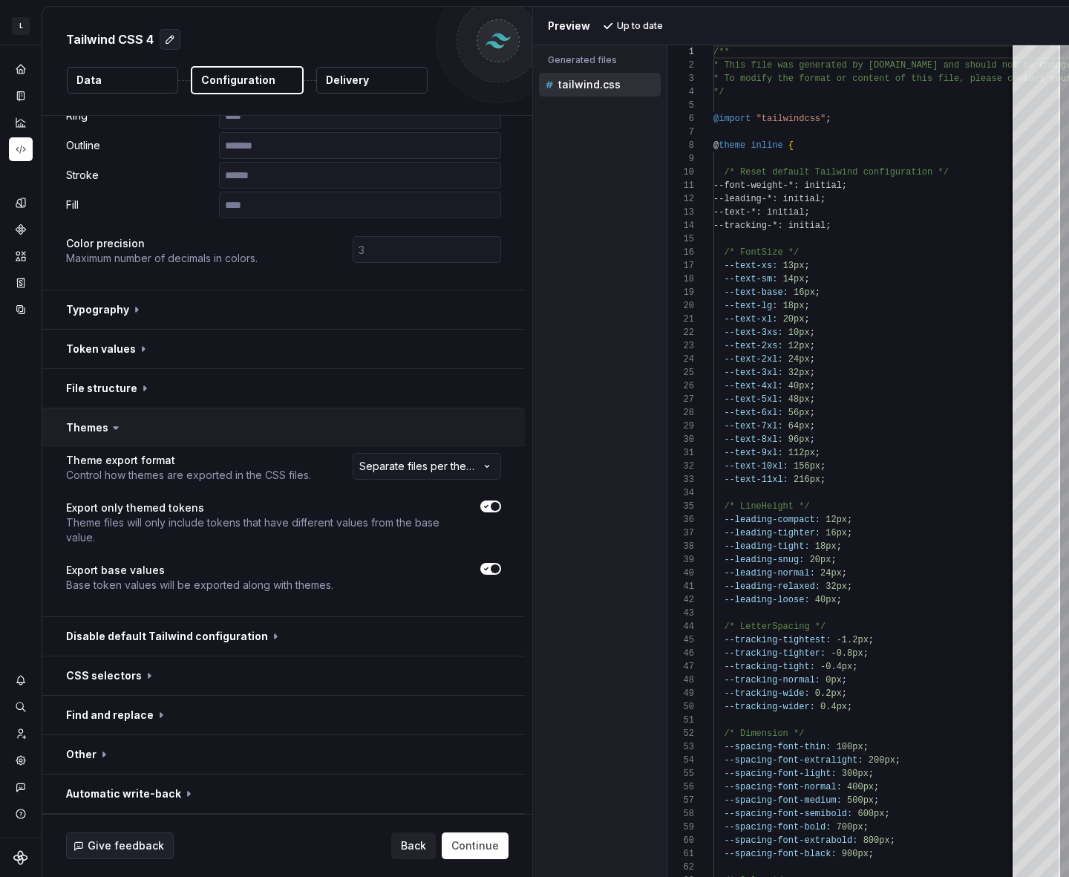
click at [232, 434] on button "button" at bounding box center [283, 427] width 483 height 39
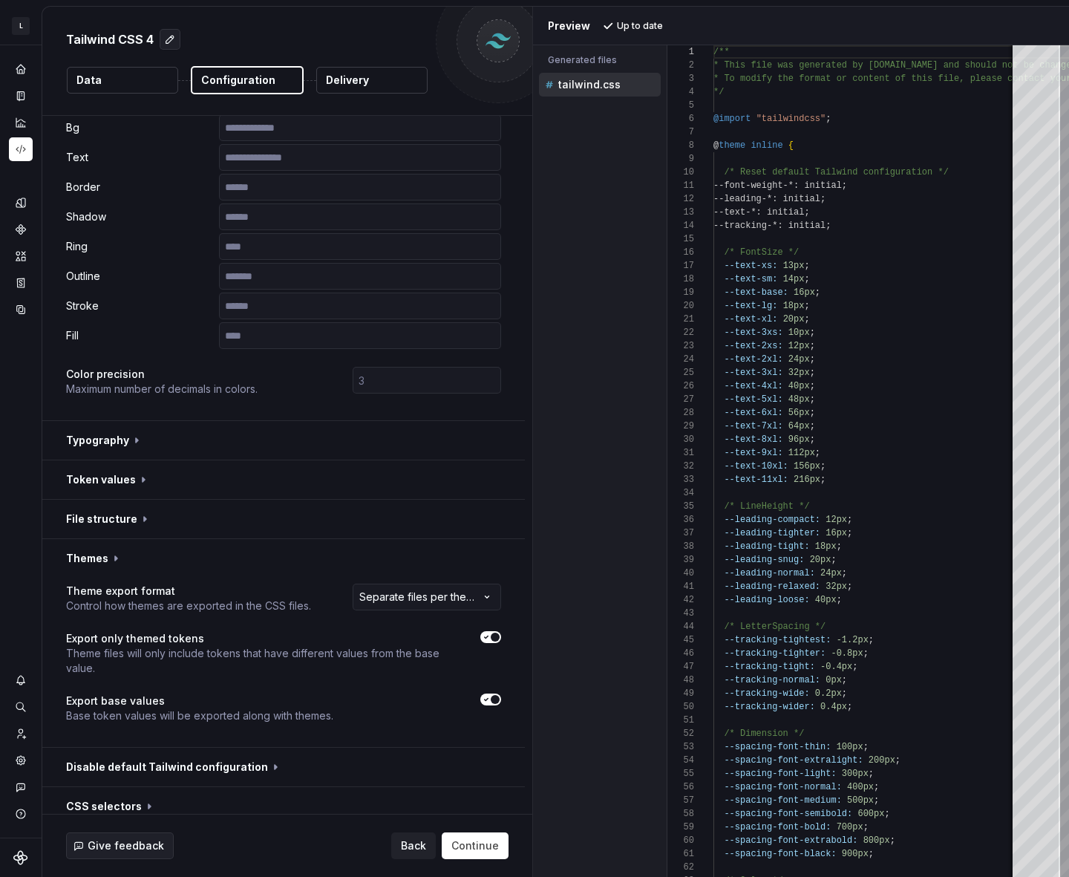
scroll to position [186, 0]
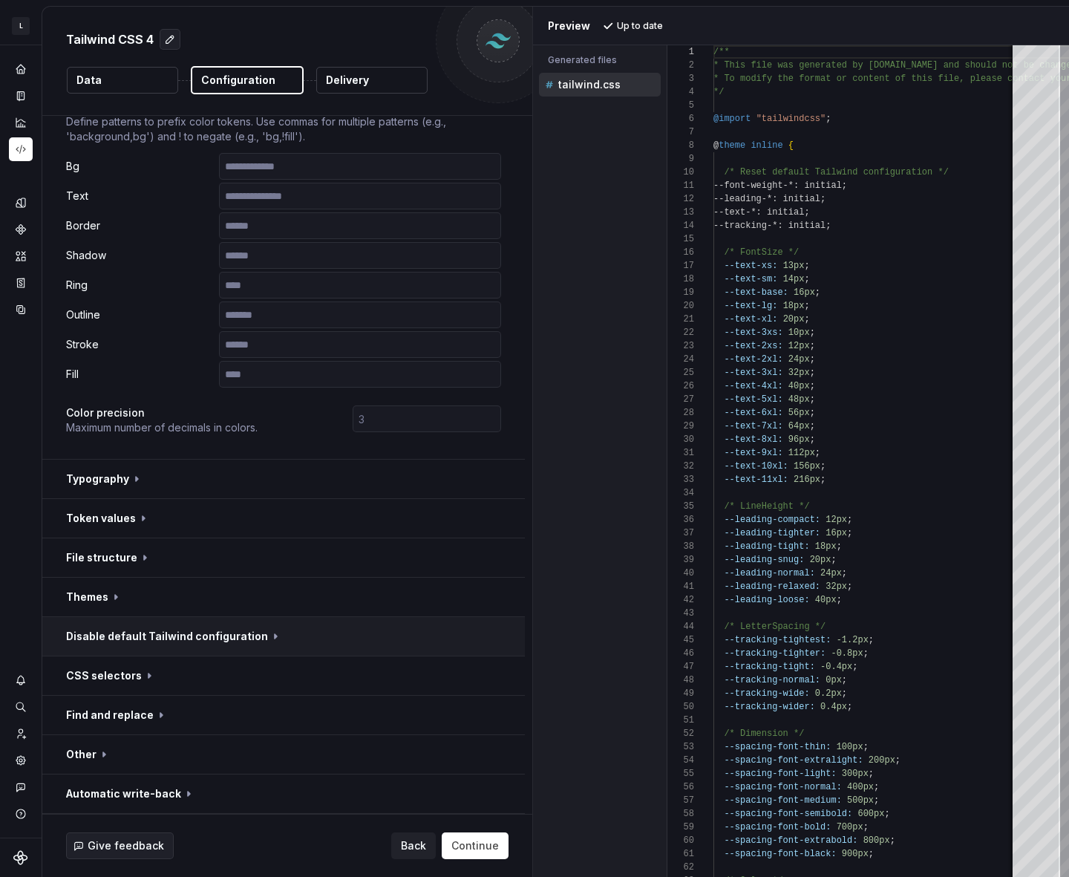
click at [311, 641] on button "button" at bounding box center [283, 636] width 483 height 39
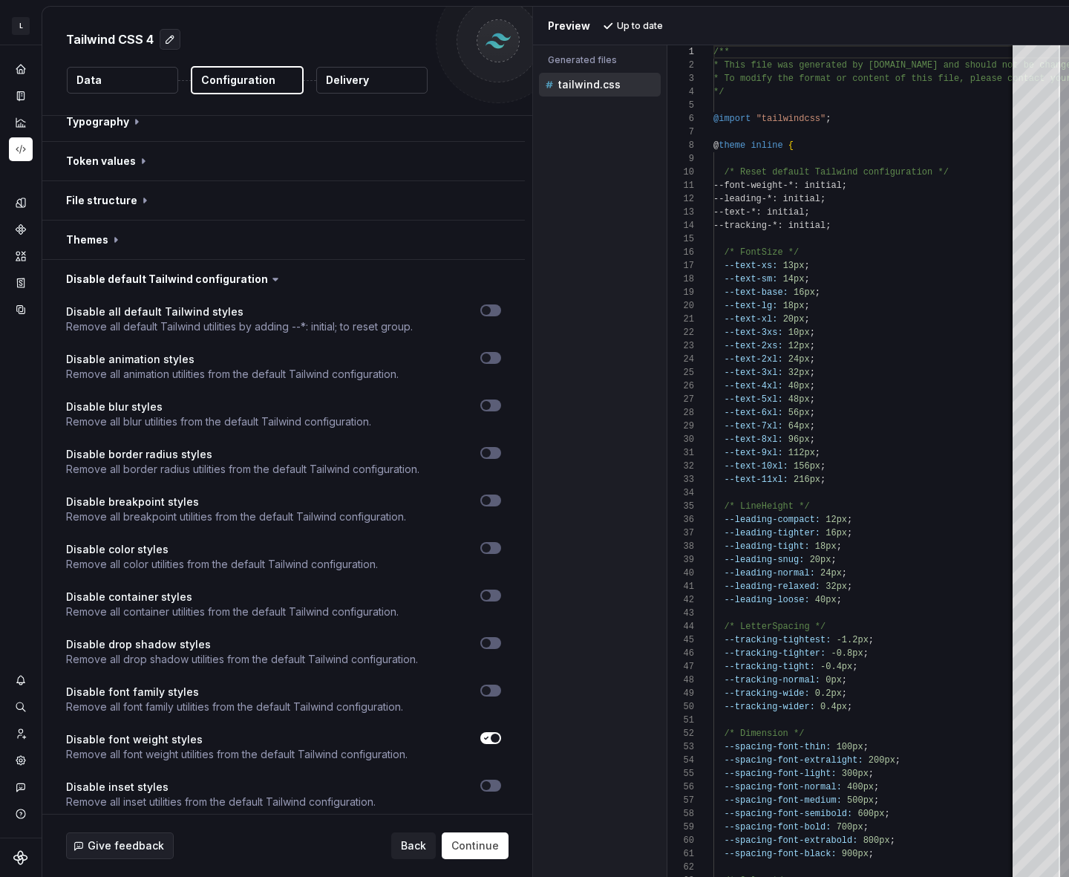
scroll to position [692, 0]
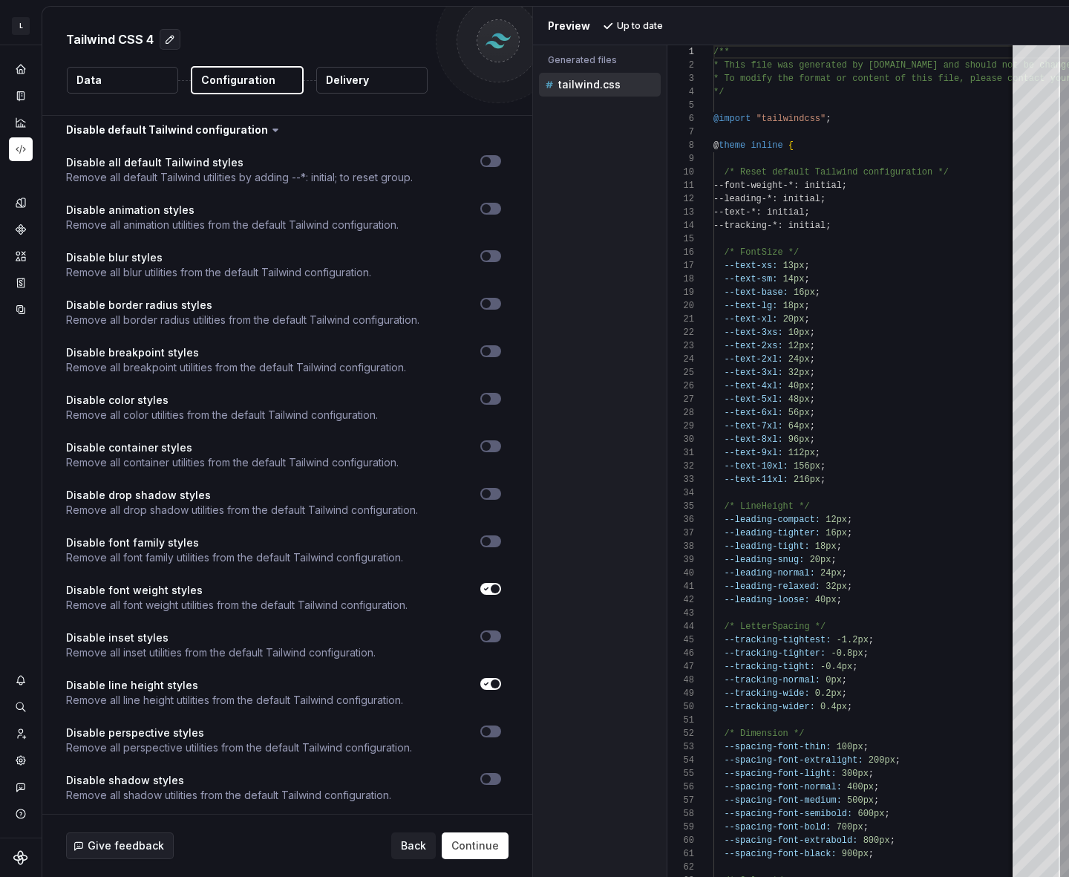
click at [480, 405] on div at bounding box center [453, 408] width 97 height 30
click at [486, 402] on span "button" at bounding box center [486, 398] width 9 height 9
click at [645, 21] on span "Refresh preview" at bounding box center [655, 26] width 74 height 12
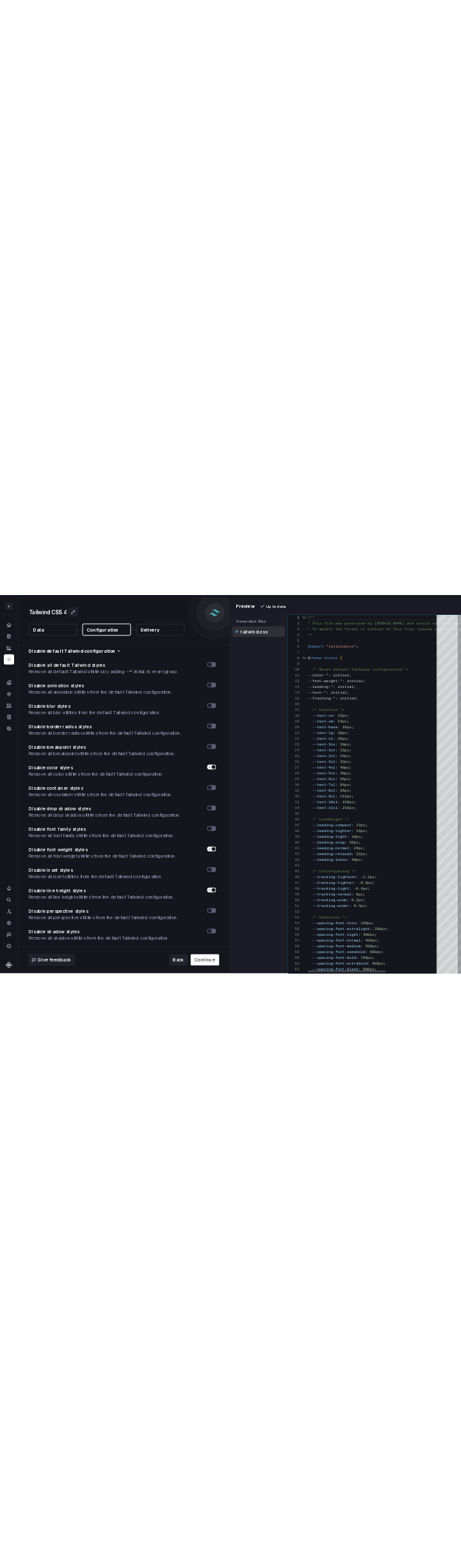
scroll to position [34, 78]
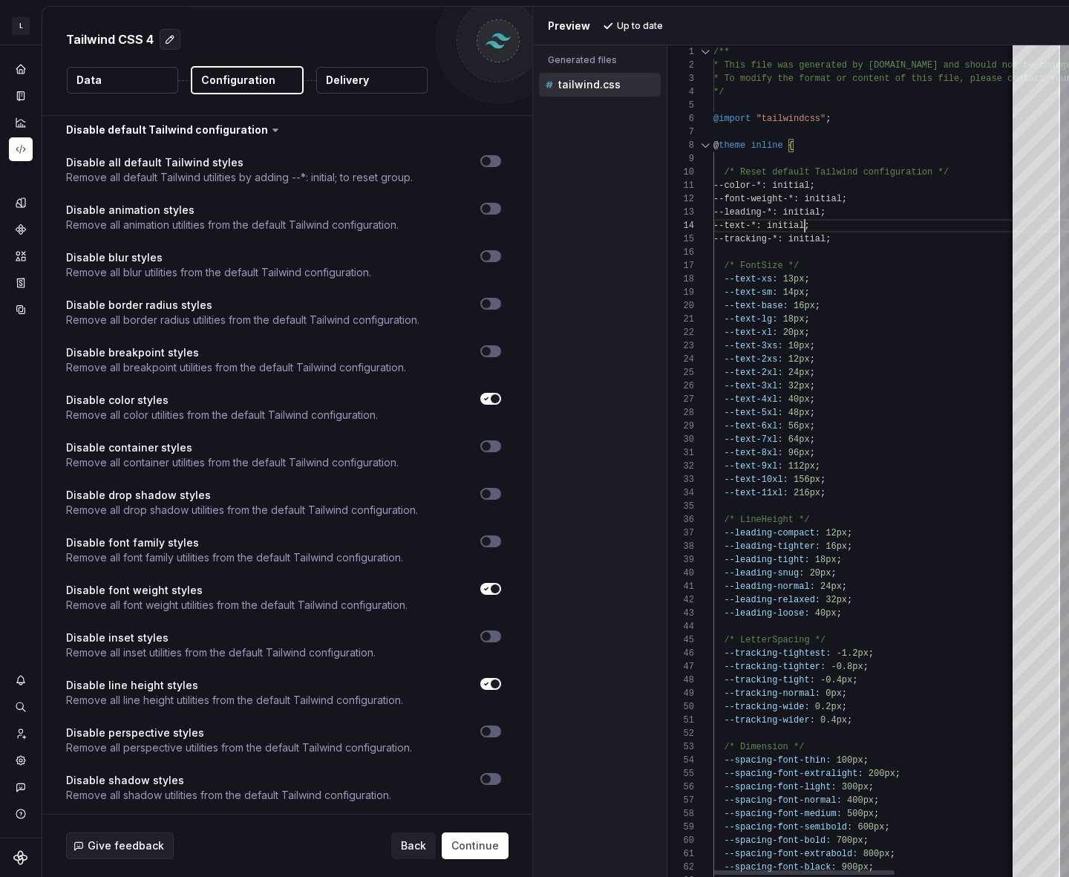
type textarea "**********"
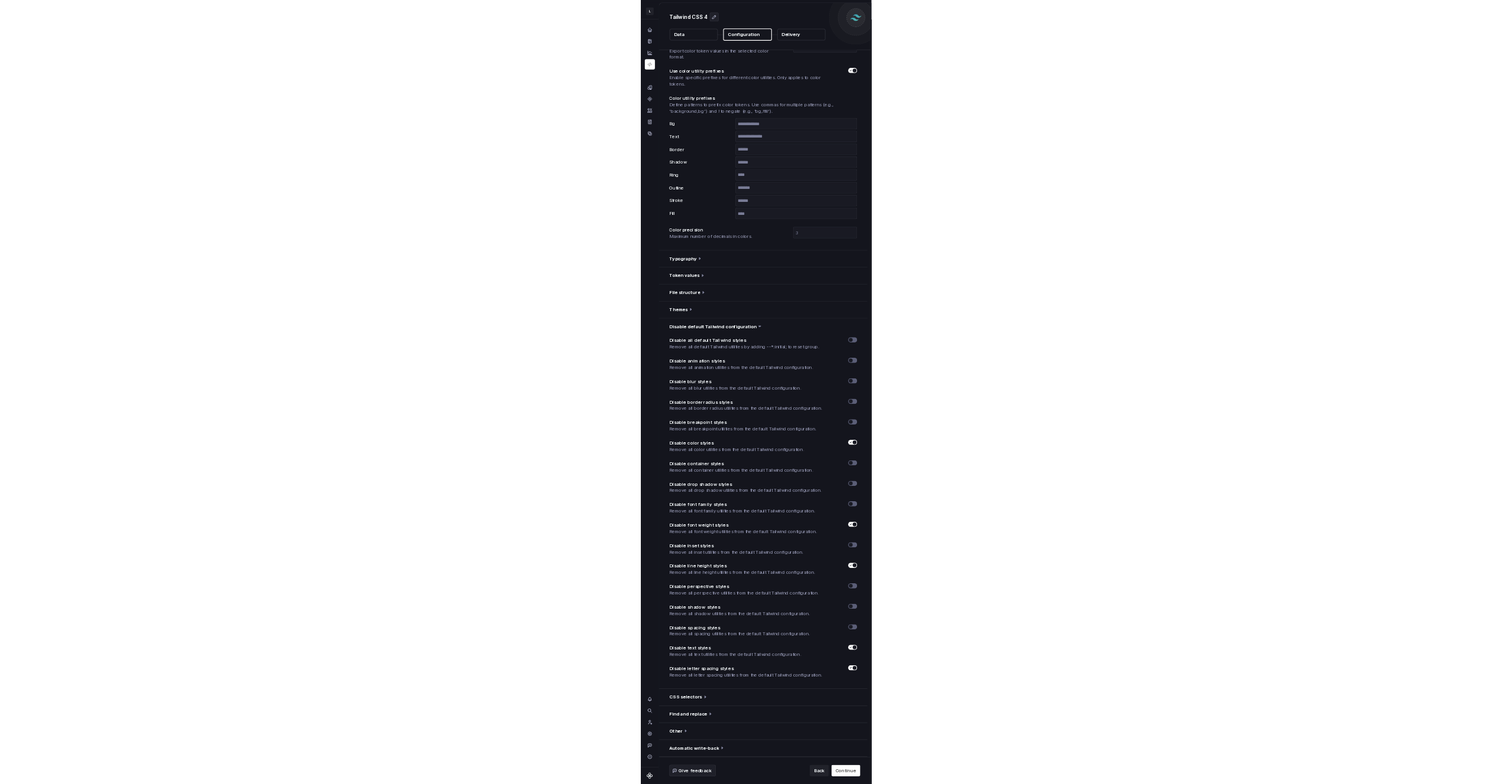
scroll to position [550, 0]
